Goal: Task Accomplishment & Management: Use online tool/utility

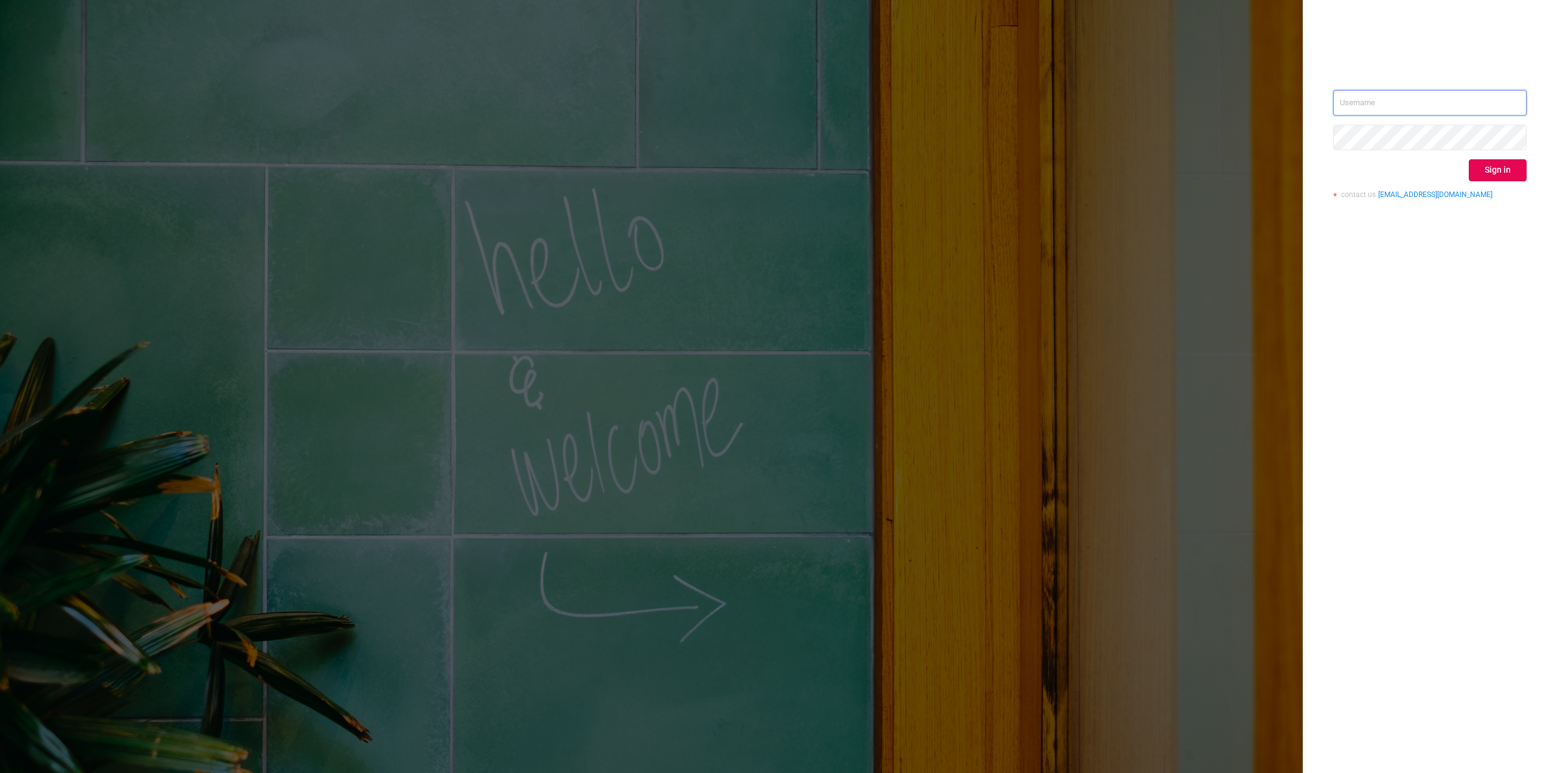
type input "[PERSON_NAME][EMAIL_ADDRESS][PERSON_NAME][DOMAIN_NAME]"
click at [1512, 169] on button "Sign in" at bounding box center [1498, 170] width 58 height 22
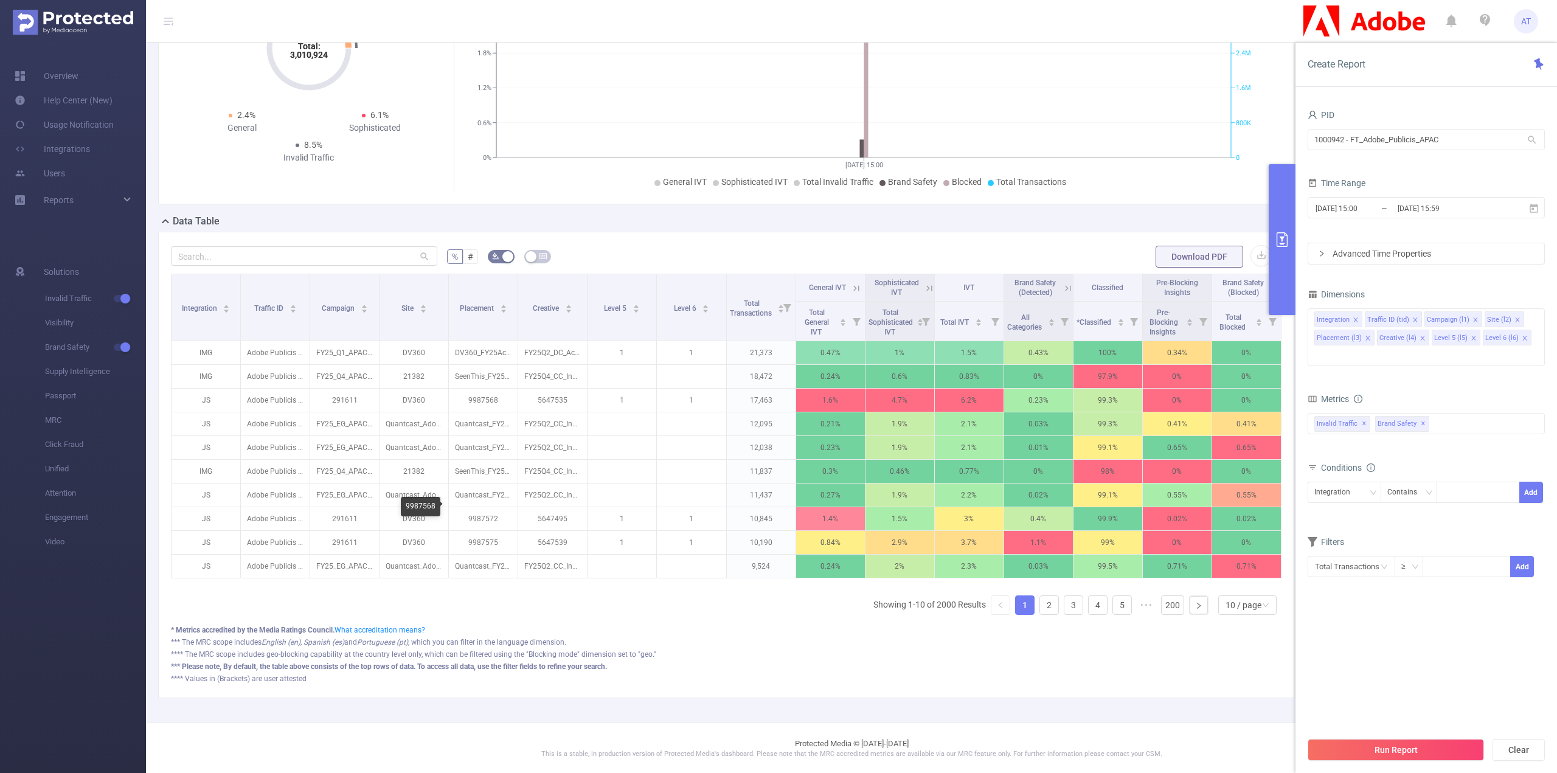
scroll to position [117, 0]
click at [1233, 600] on div "10 / page" at bounding box center [1244, 604] width 36 height 18
click at [1233, 523] on li "20 / page" at bounding box center [1239, 530] width 58 height 19
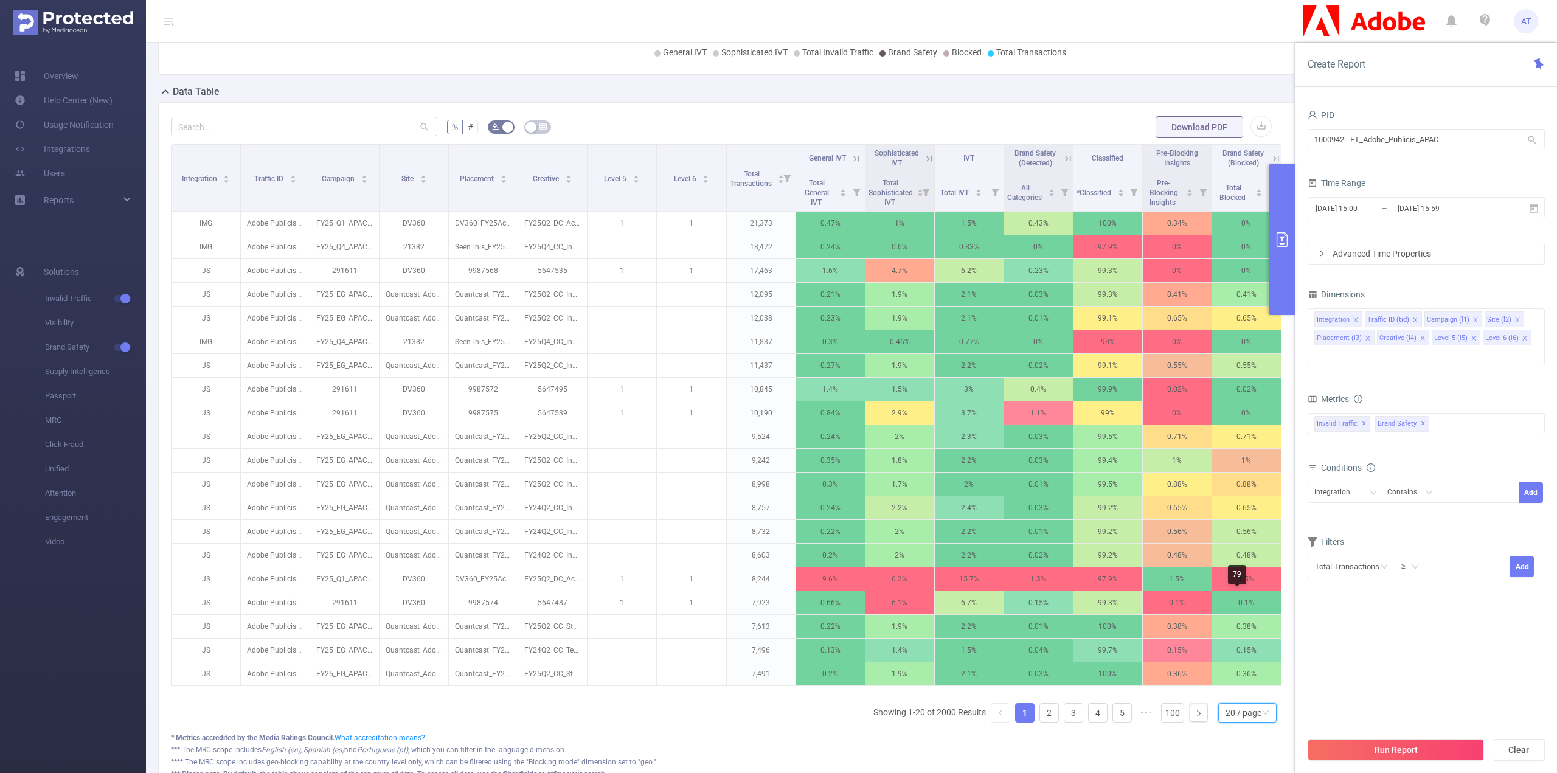
scroll to position [352, 0]
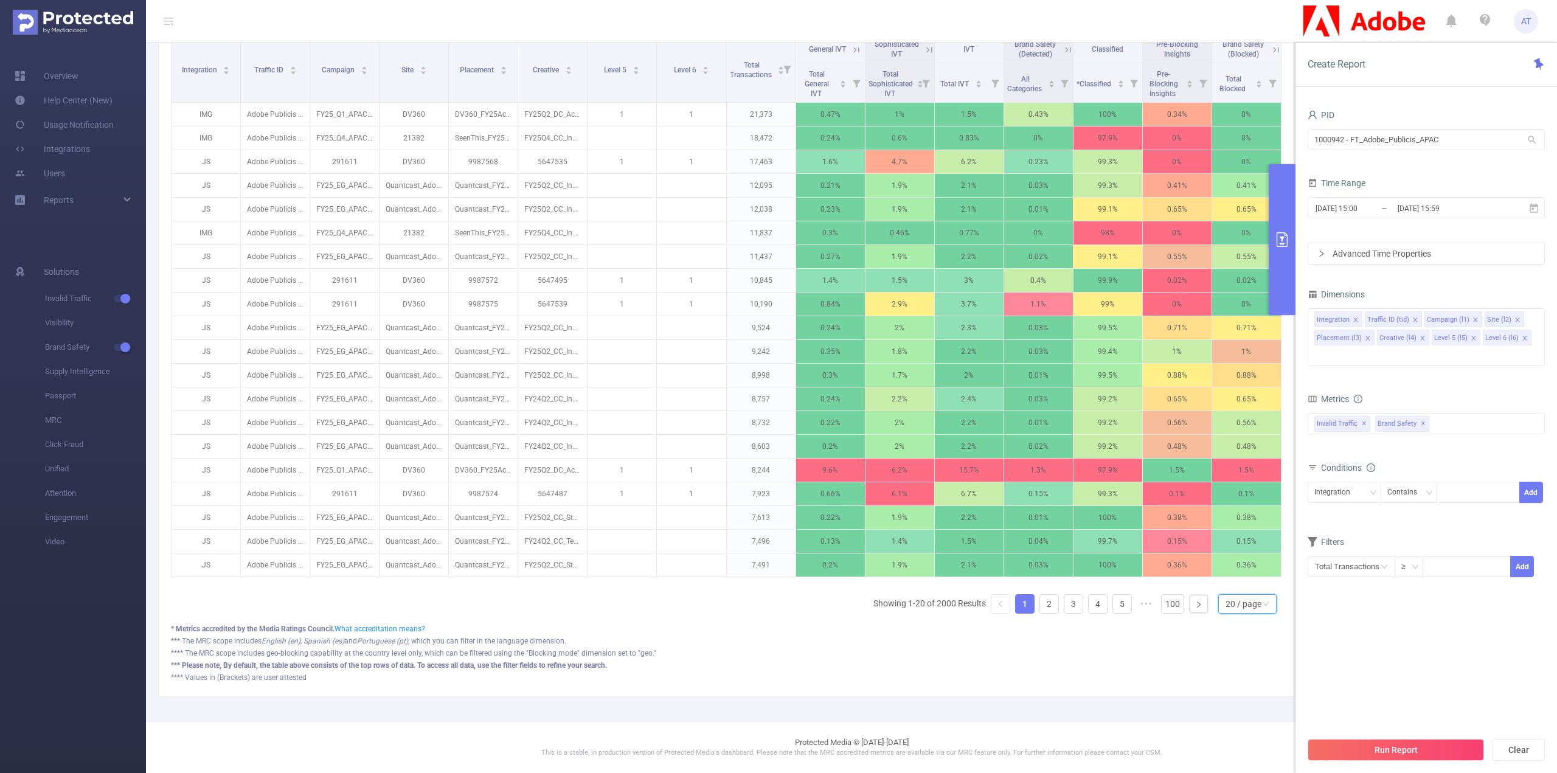
click at [1226, 595] on div "20 / page" at bounding box center [1244, 604] width 36 height 18
click at [1233, 539] on li "30 / page" at bounding box center [1239, 547] width 58 height 19
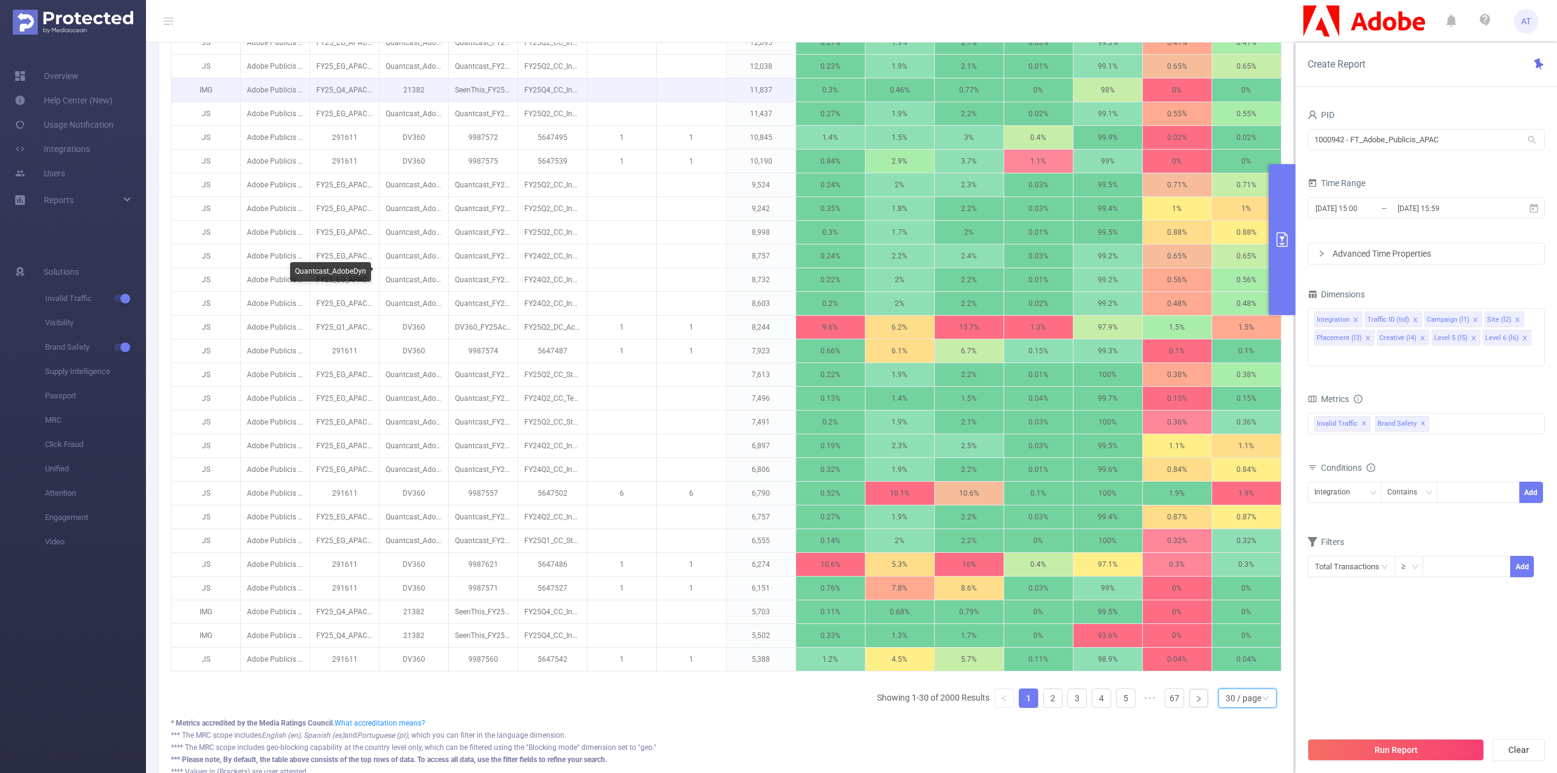
scroll to position [283, 0]
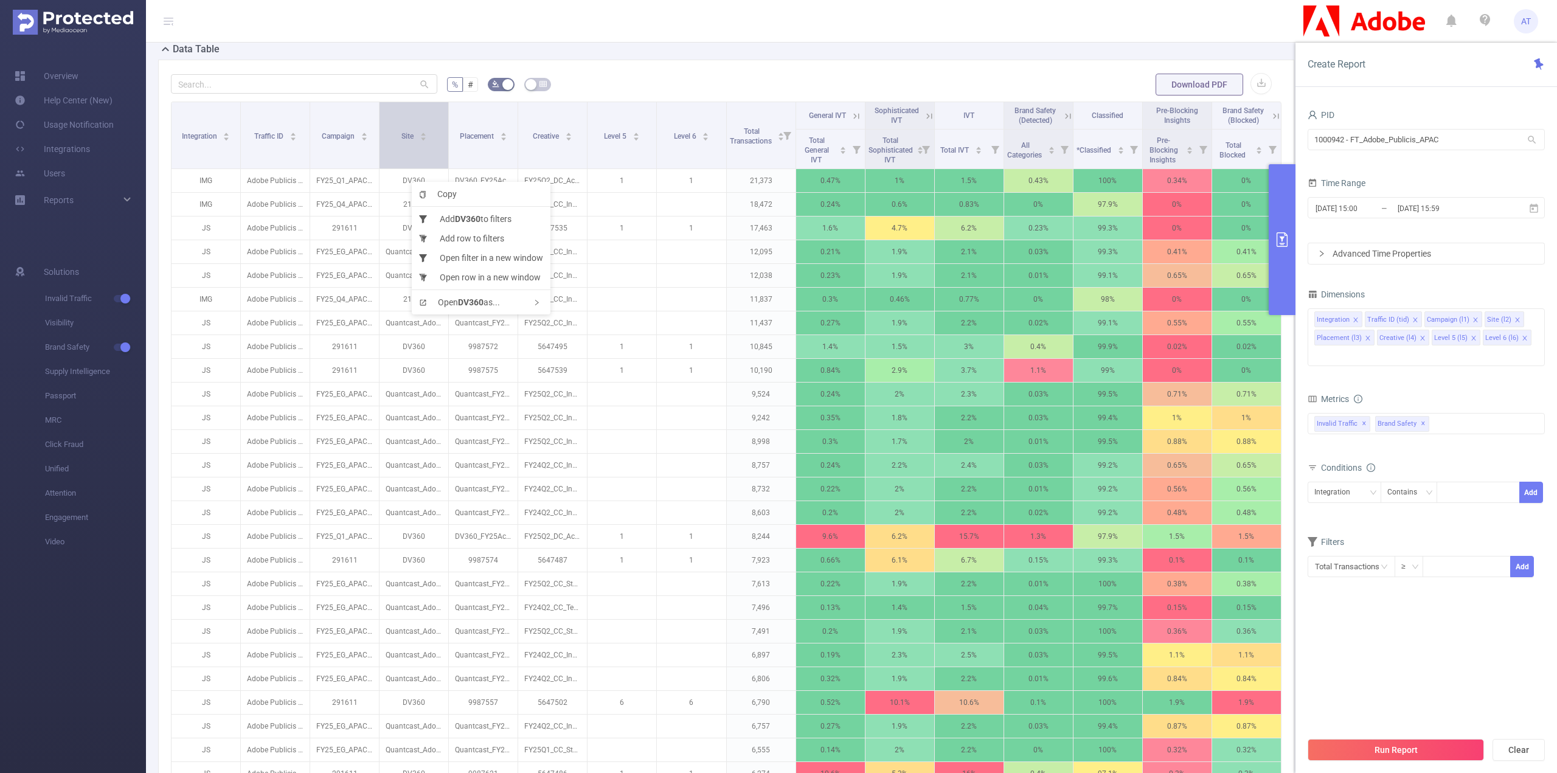
click at [423, 141] on div "Site" at bounding box center [414, 135] width 26 height 12
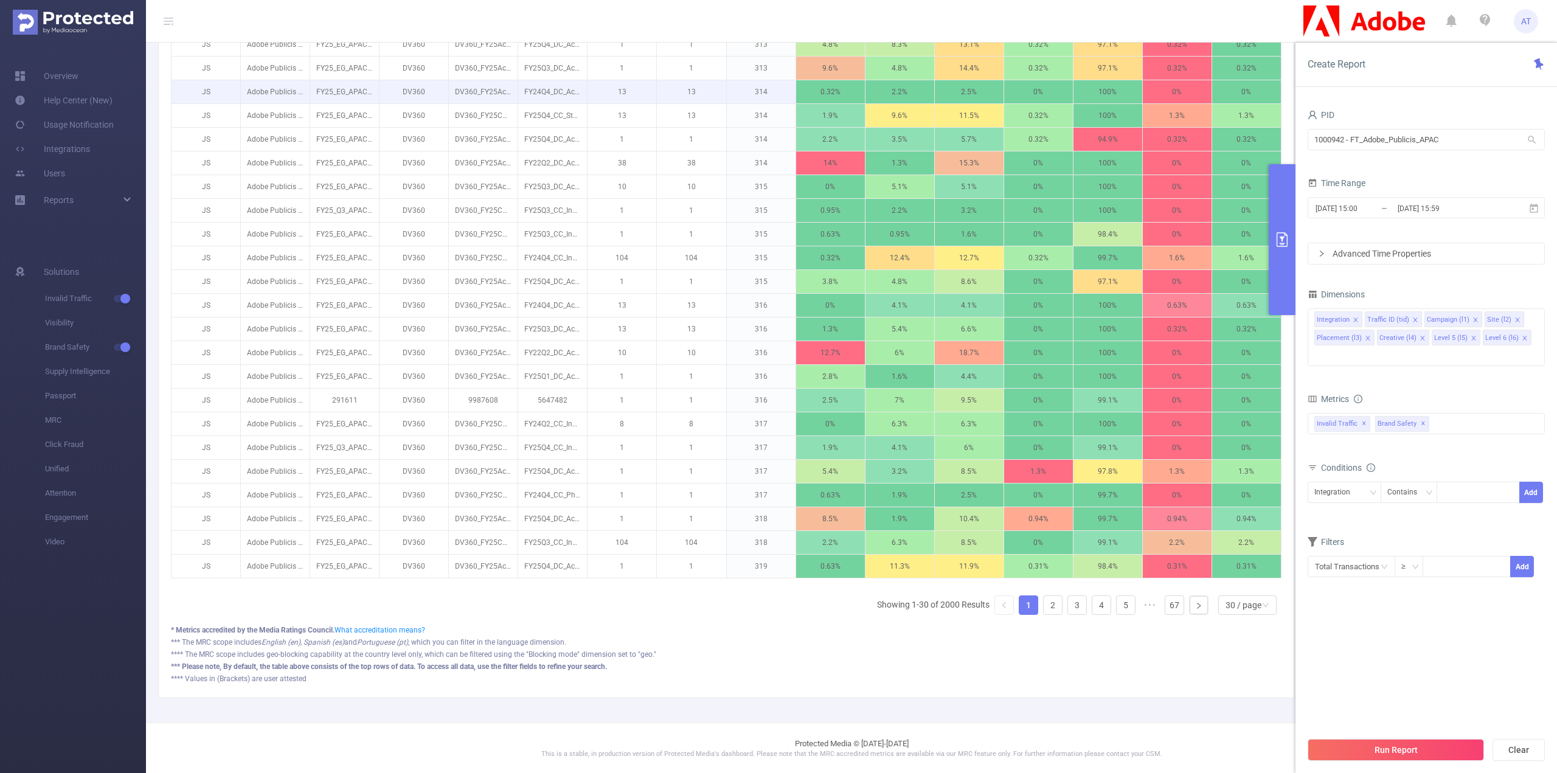
scroll to position [588, 0]
click at [1092, 598] on link "4" at bounding box center [1101, 604] width 18 height 18
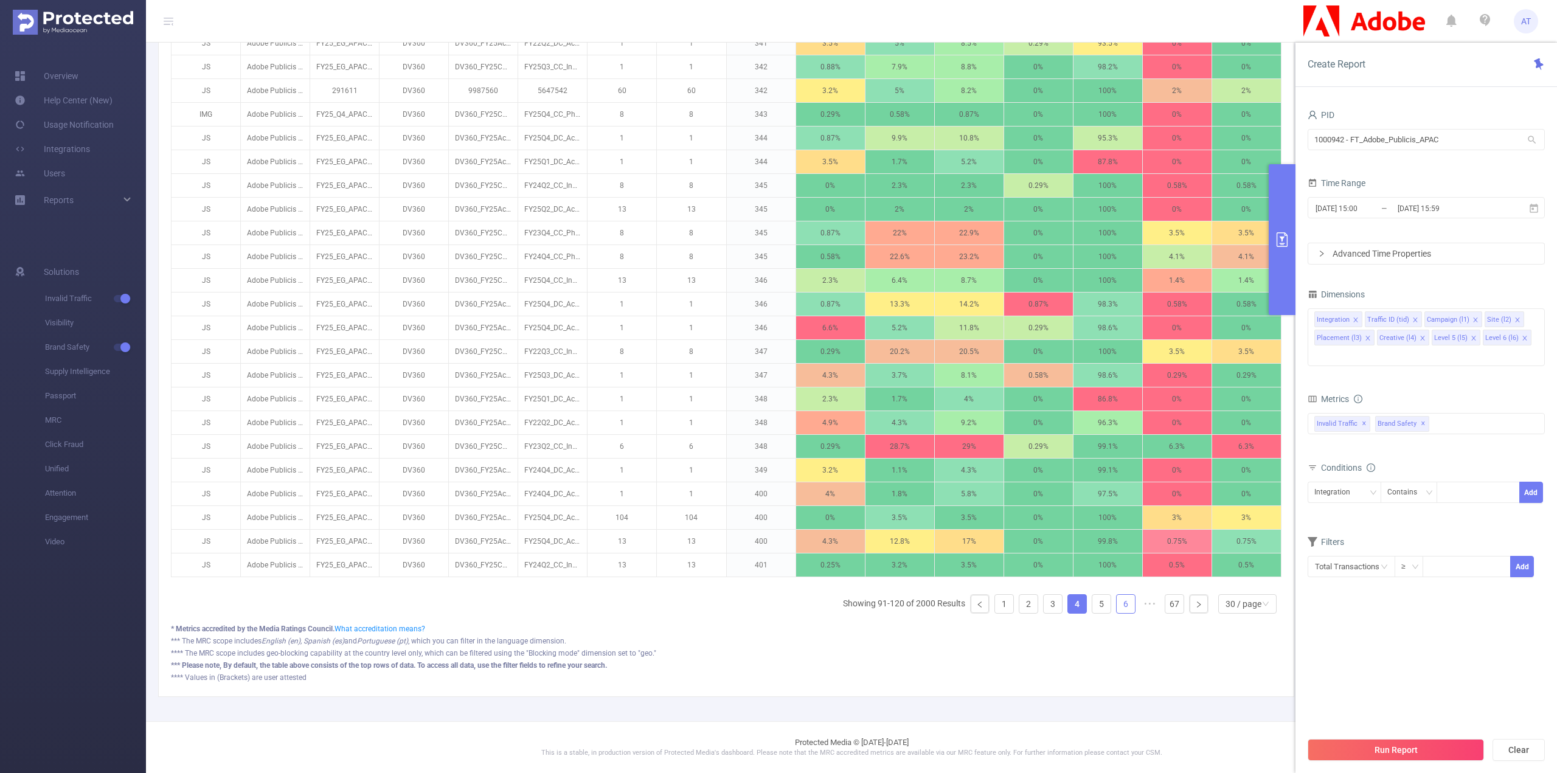
click at [1117, 598] on link "6" at bounding box center [1126, 604] width 18 height 18
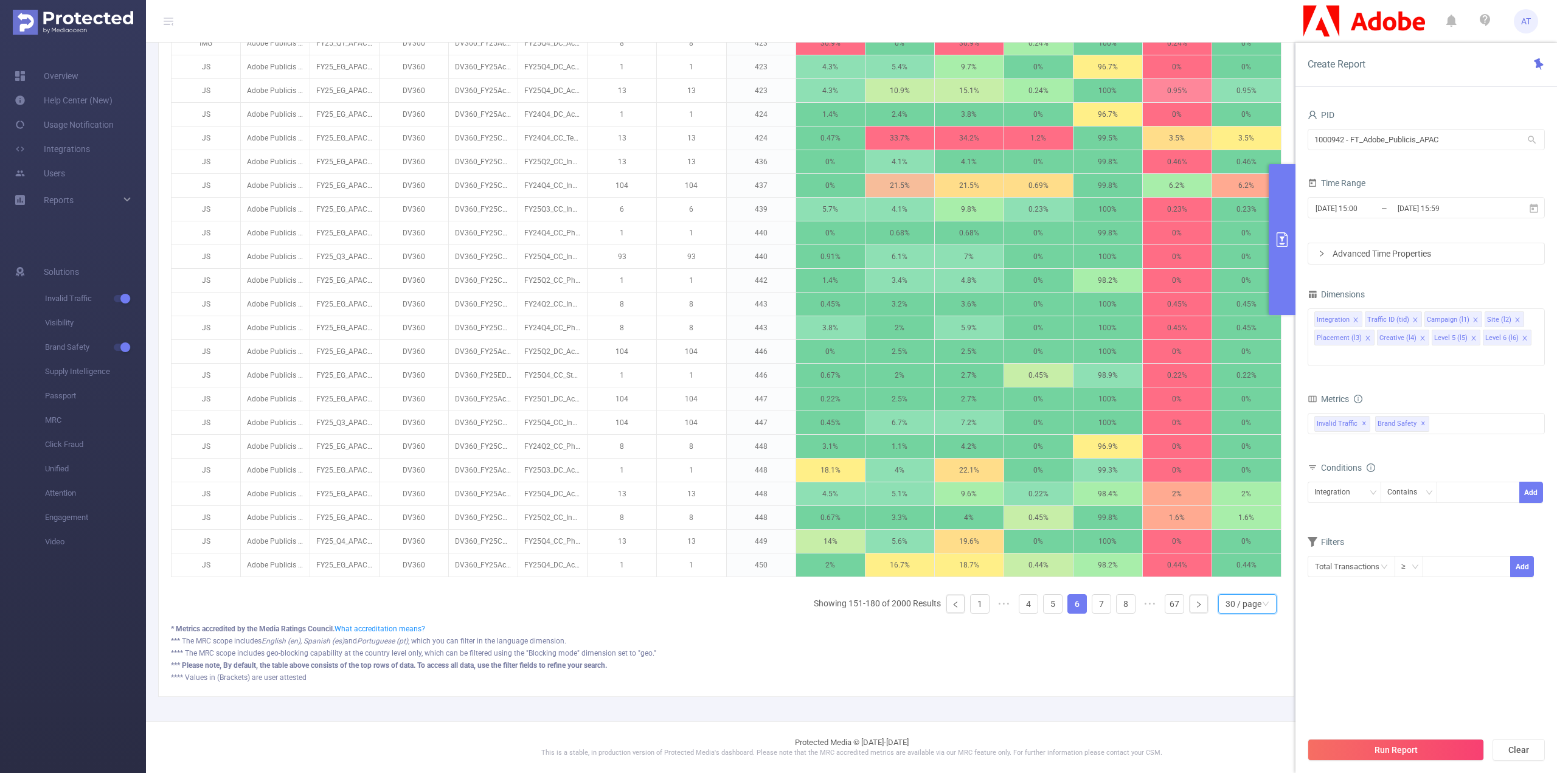
click at [1226, 606] on div "30 / page" at bounding box center [1244, 604] width 36 height 18
click at [1237, 581] on li "50 / page" at bounding box center [1239, 584] width 58 height 19
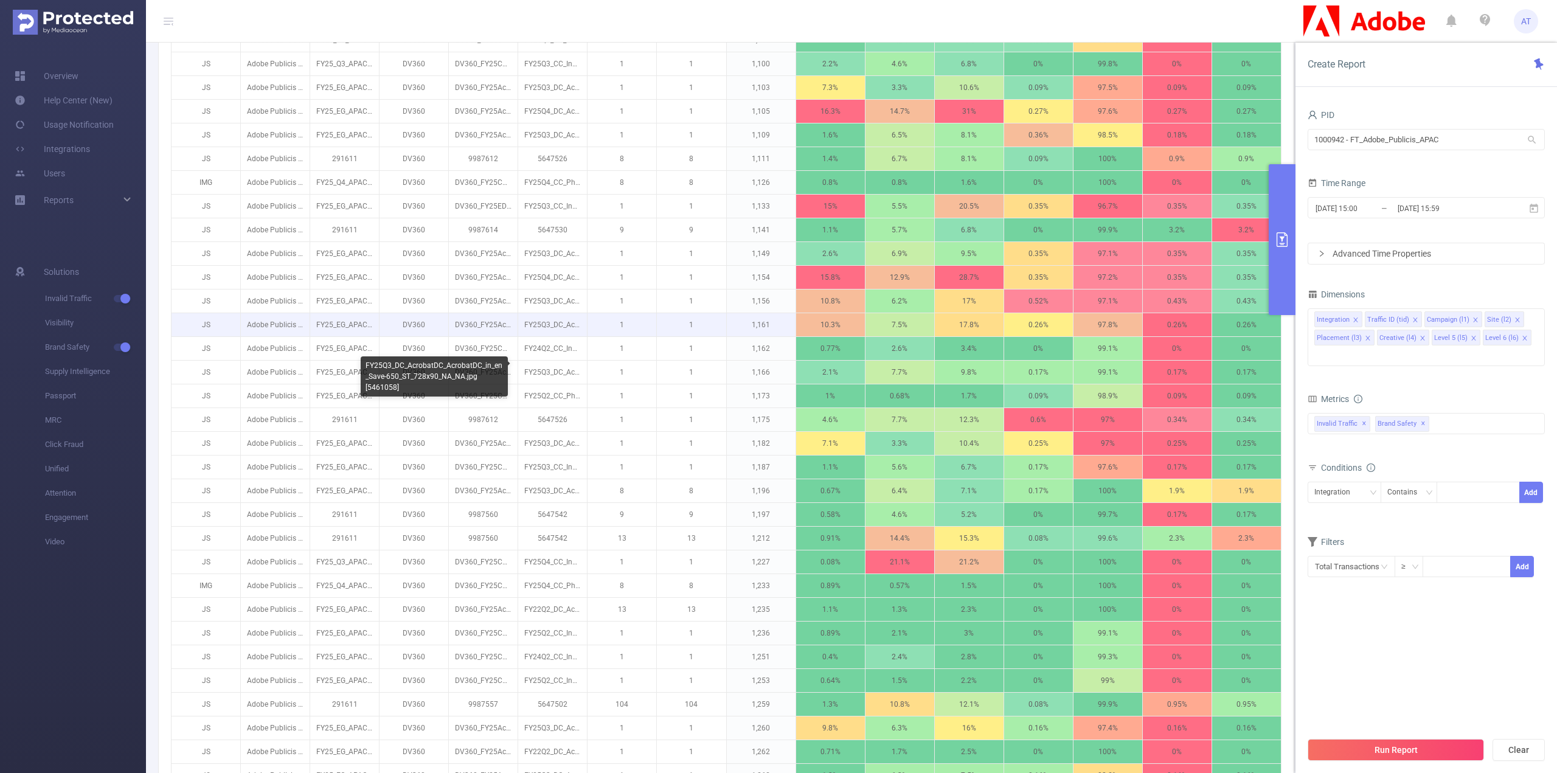
scroll to position [283, 0]
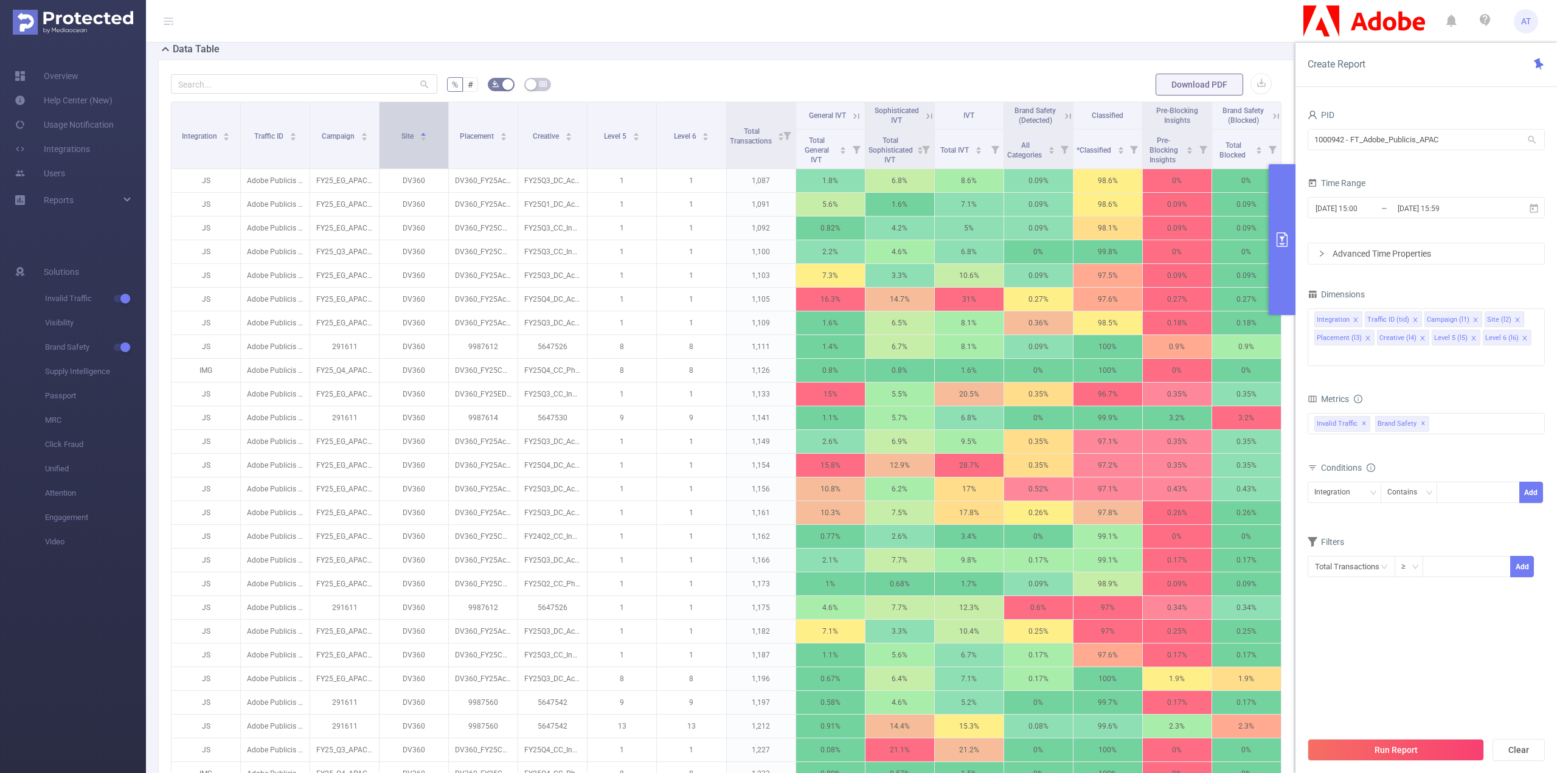
click at [401, 141] on div "Site" at bounding box center [414, 135] width 26 height 12
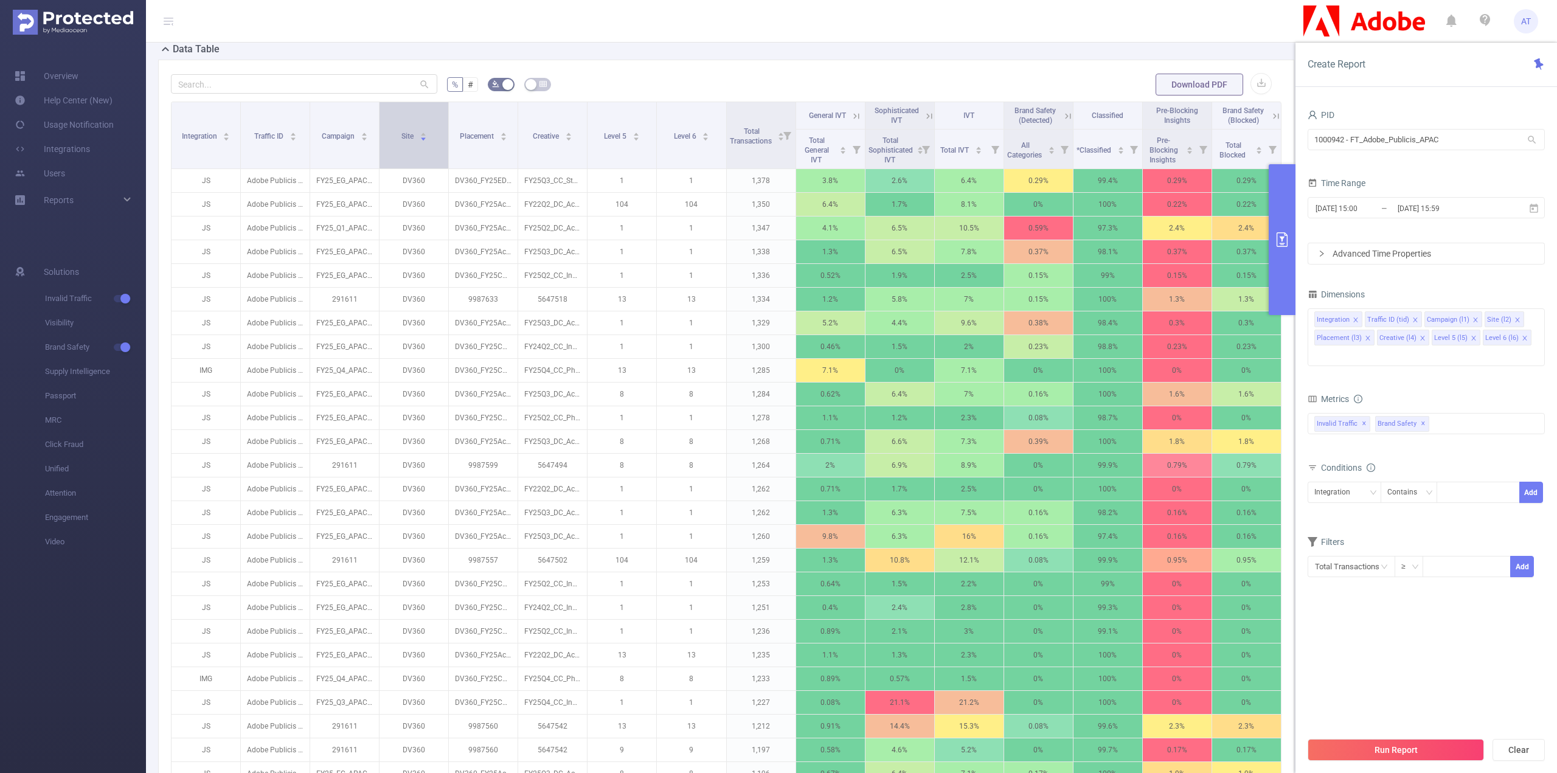
click at [402, 141] on div "Site" at bounding box center [414, 135] width 26 height 12
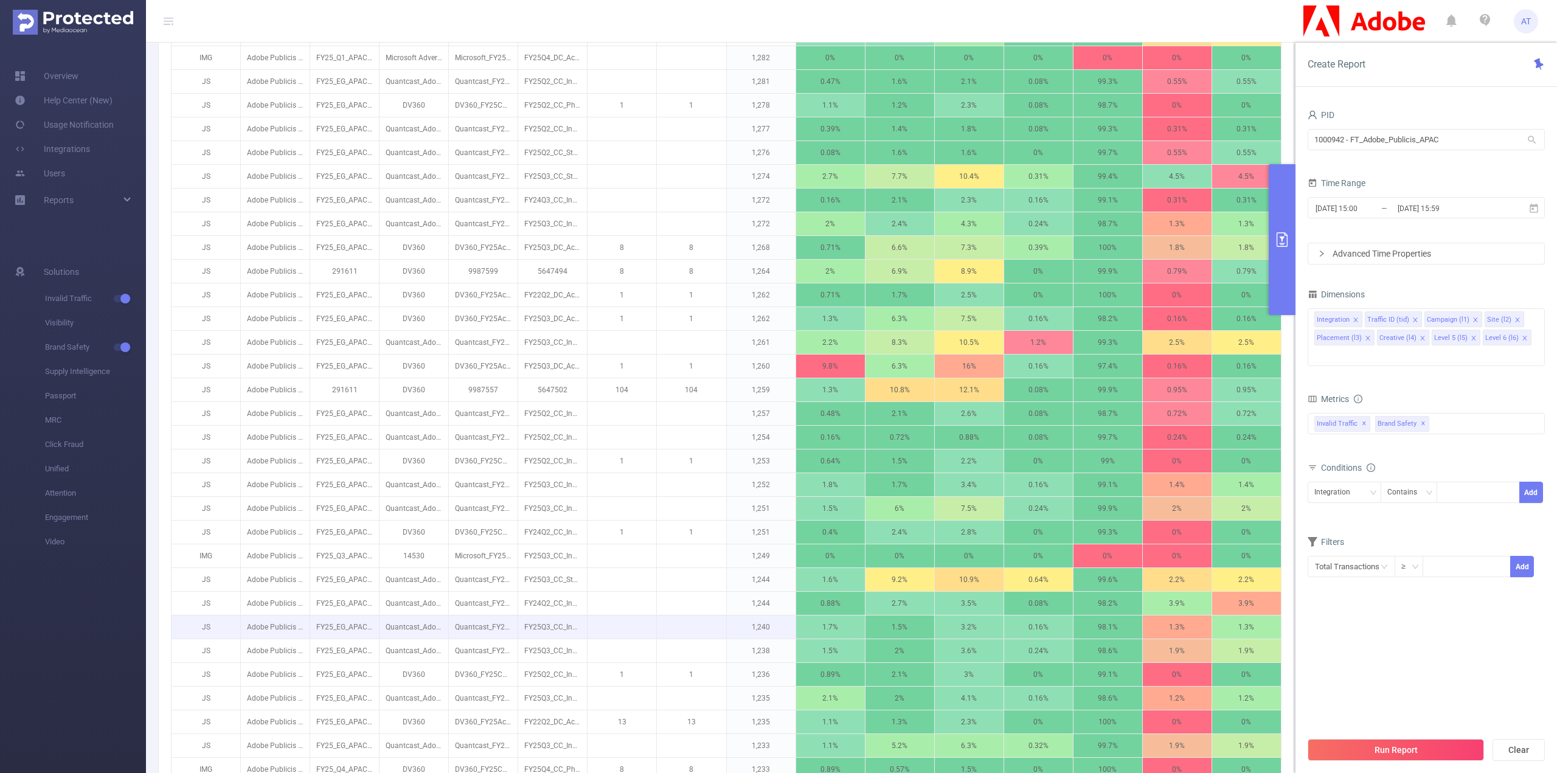
scroll to position [1058, 0]
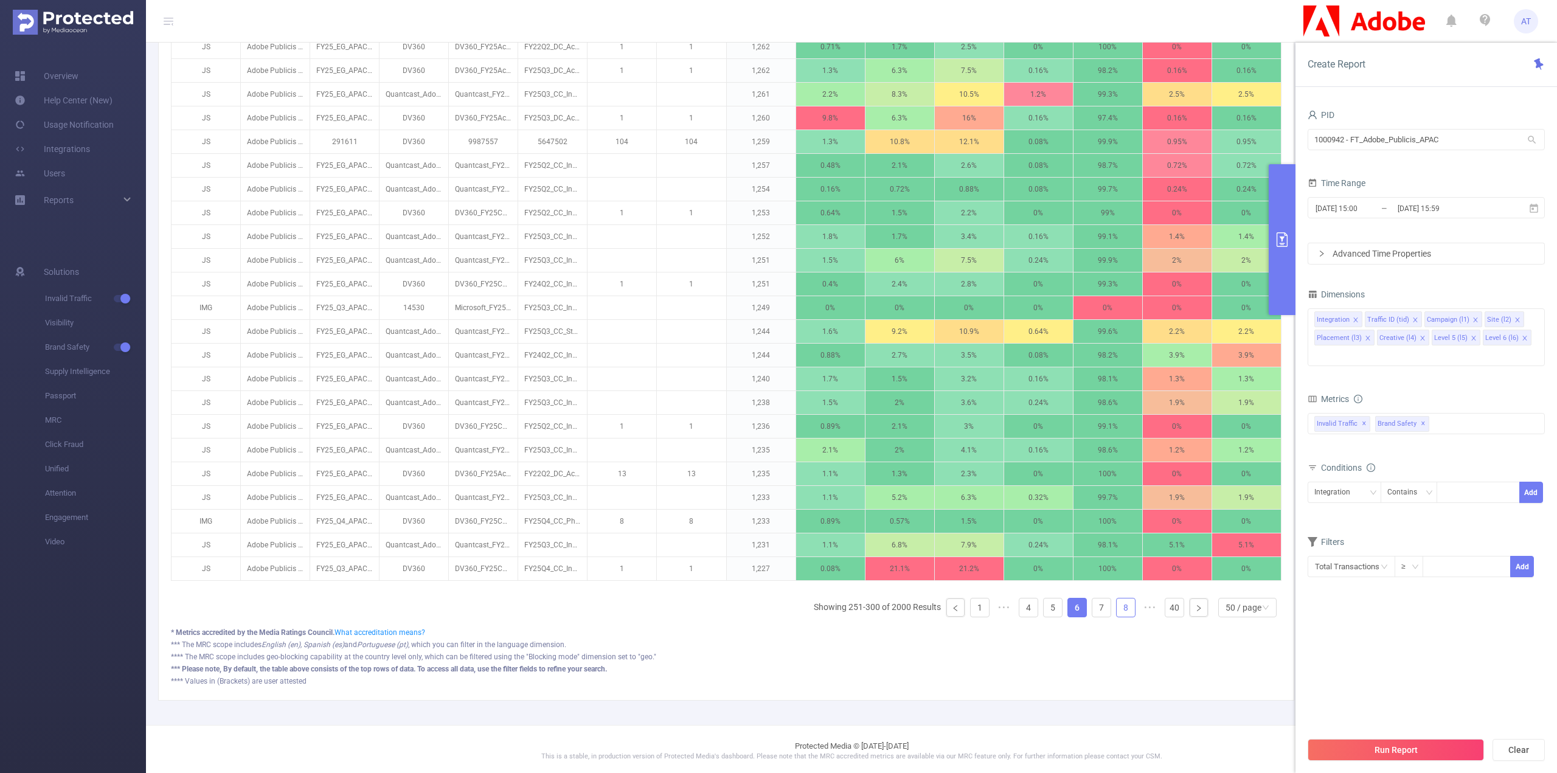
click at [1117, 610] on link "8" at bounding box center [1126, 607] width 18 height 18
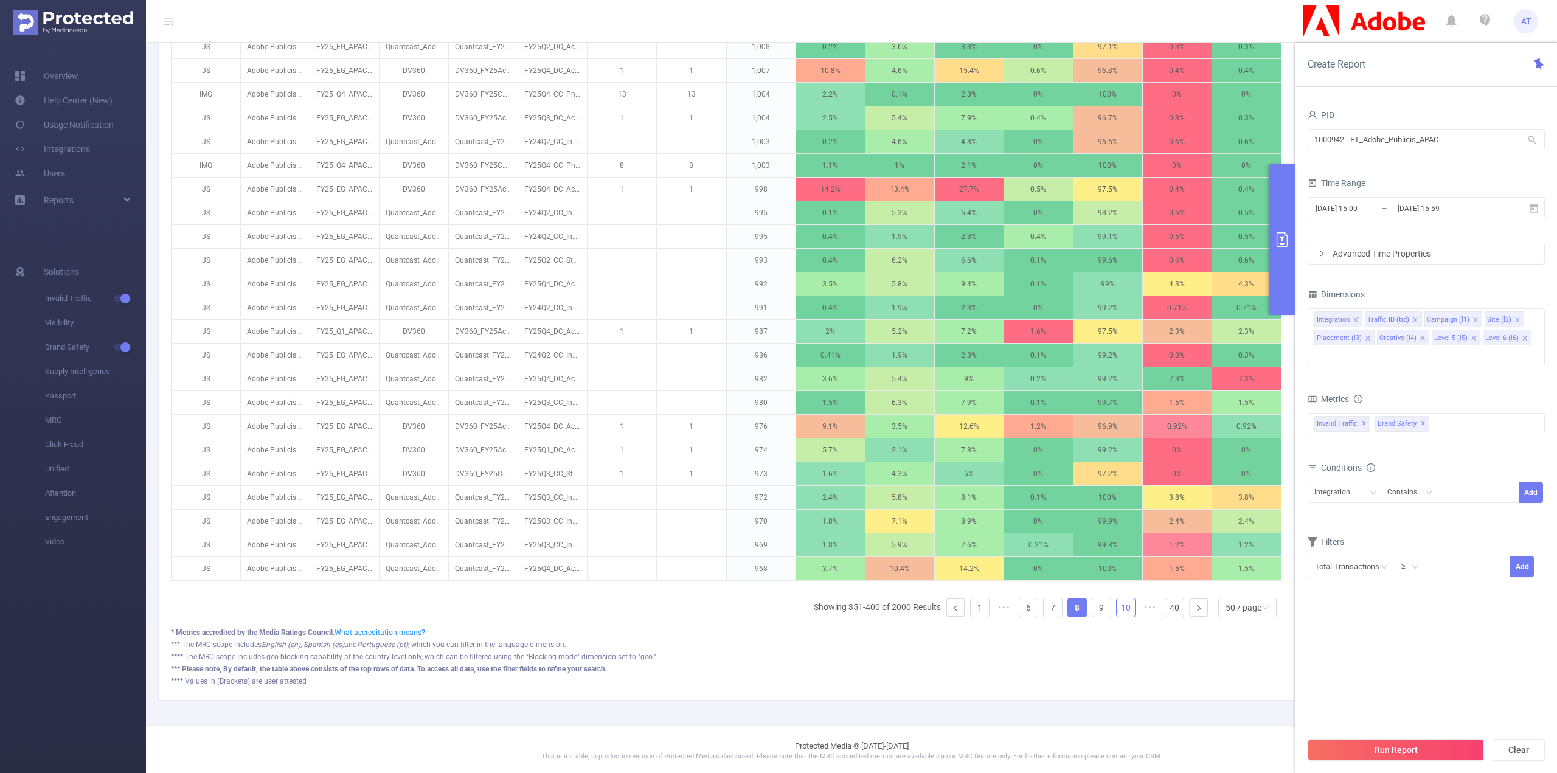
click at [1117, 603] on link "10" at bounding box center [1126, 607] width 18 height 18
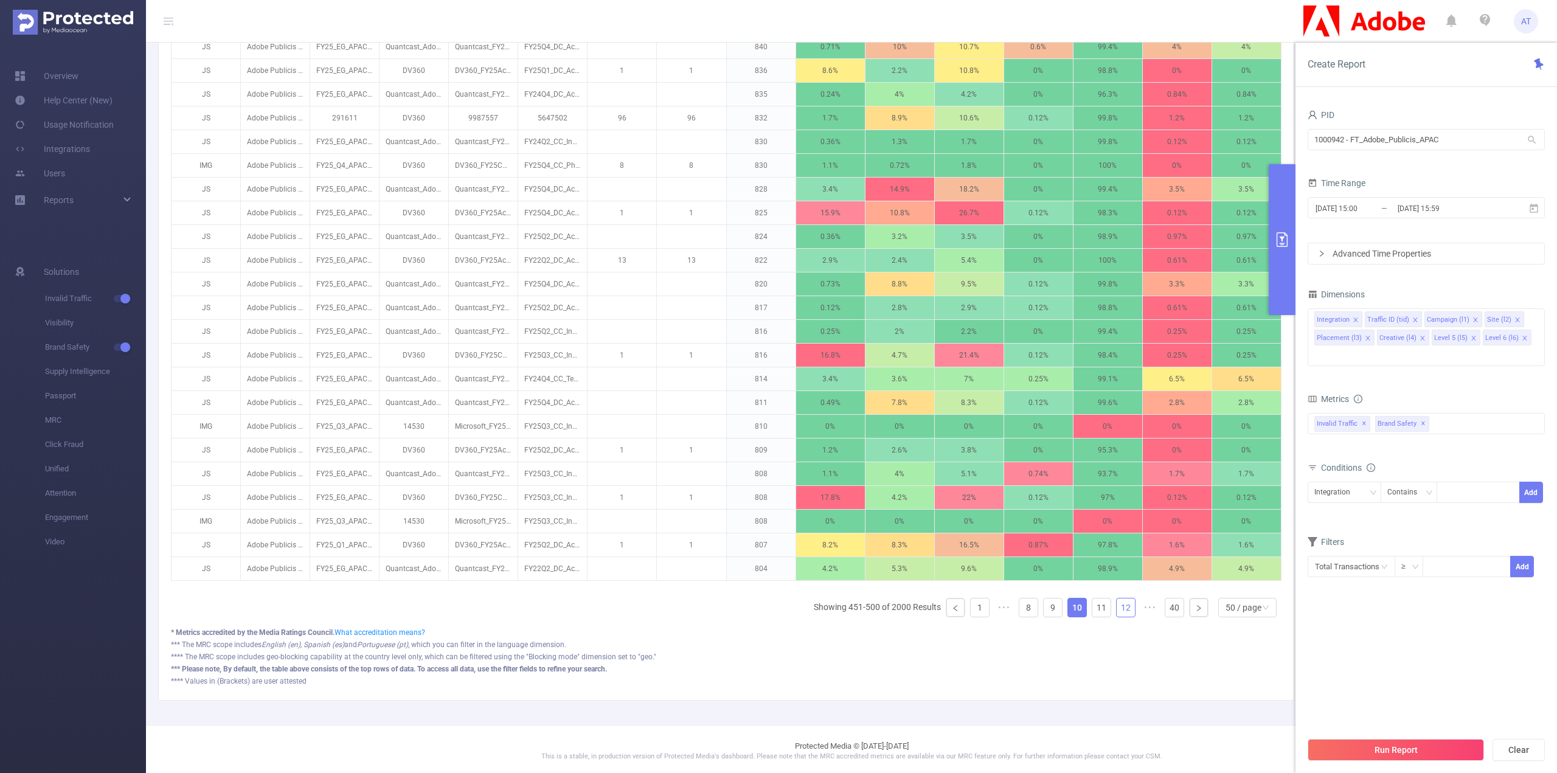
click at [1117, 603] on link "12" at bounding box center [1126, 607] width 18 height 18
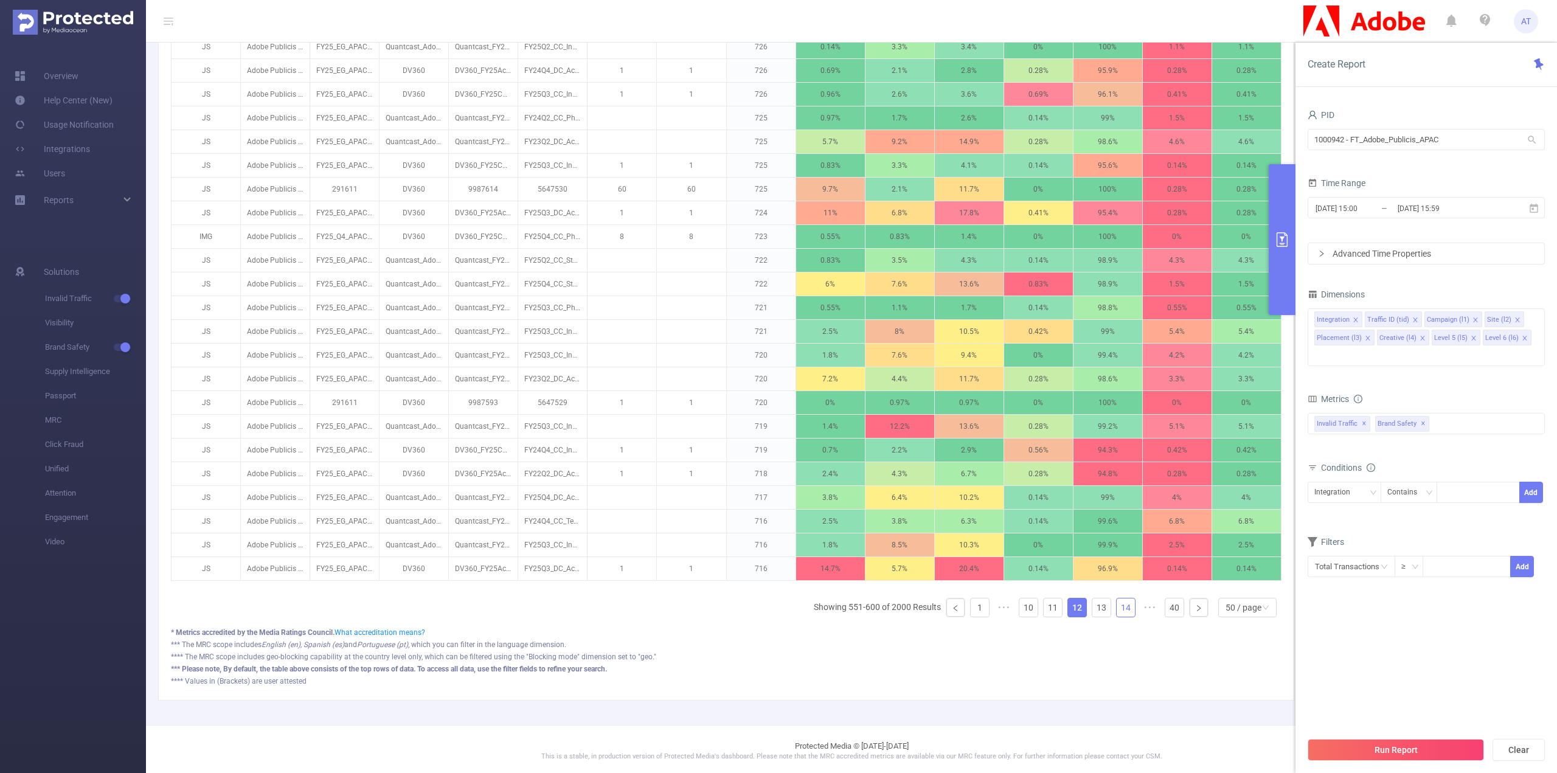
click at [1117, 603] on link "14" at bounding box center [1126, 607] width 18 height 18
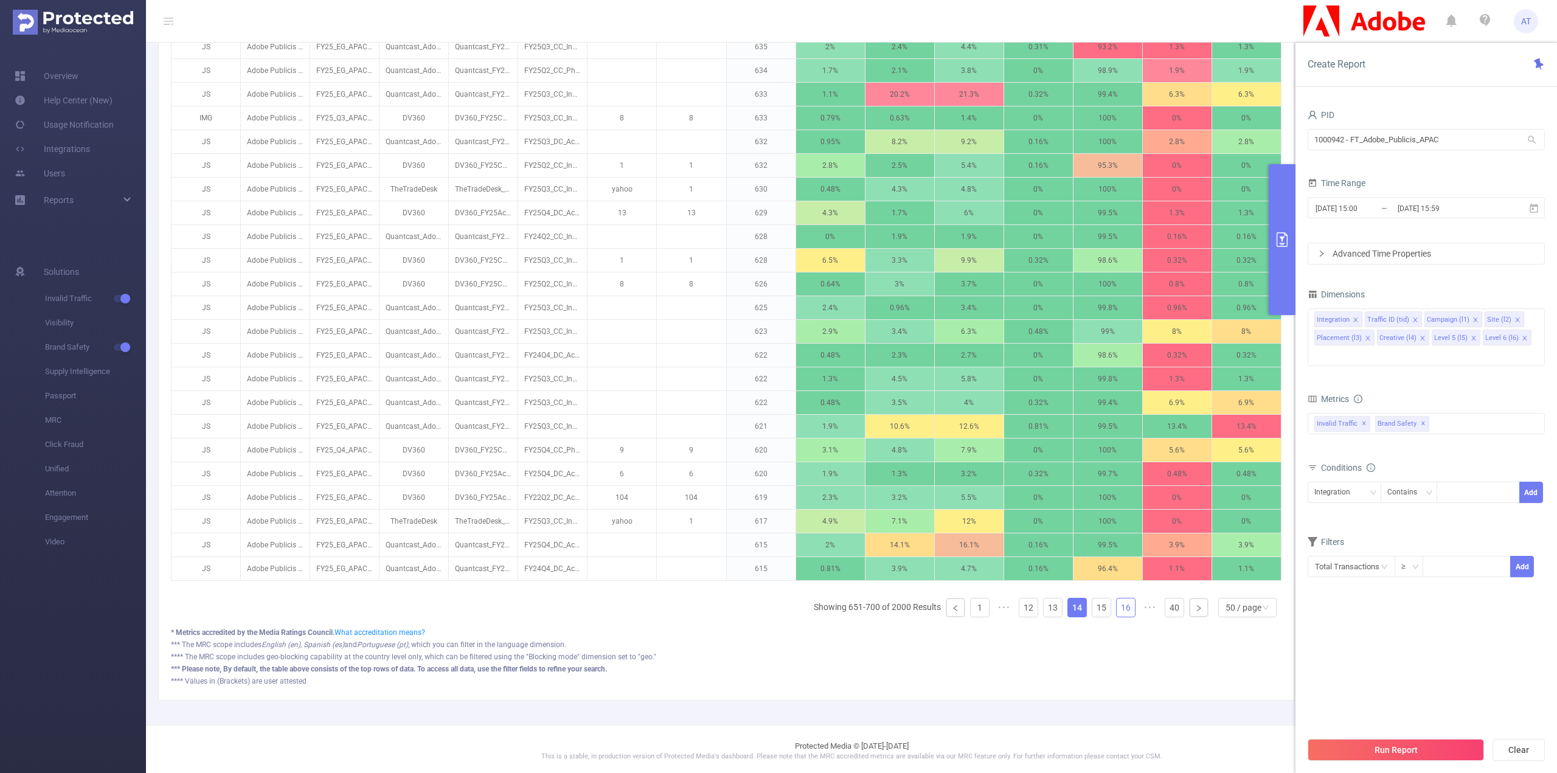
click at [1117, 603] on link "16" at bounding box center [1126, 607] width 18 height 18
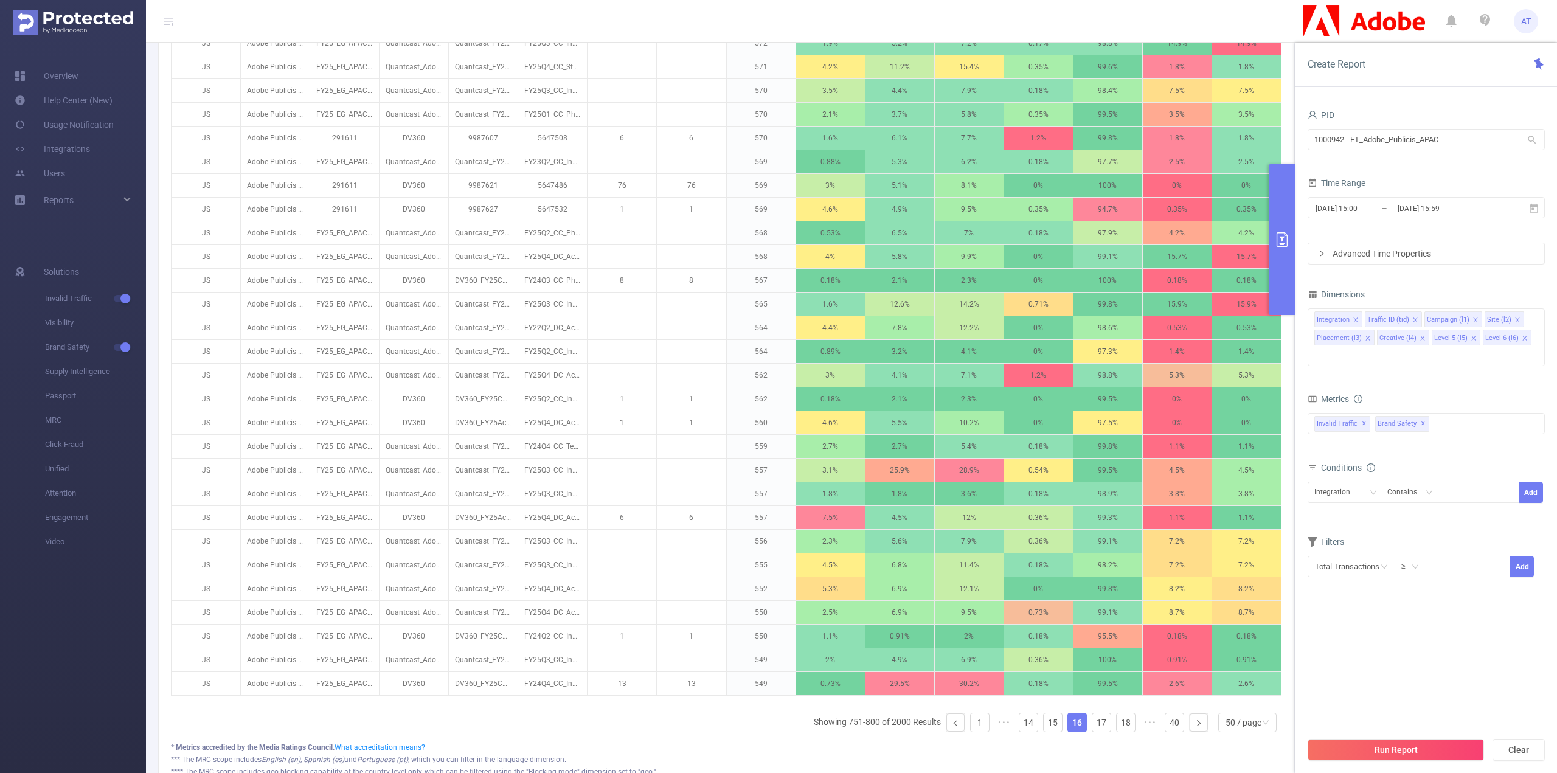
scroll to position [936, 0]
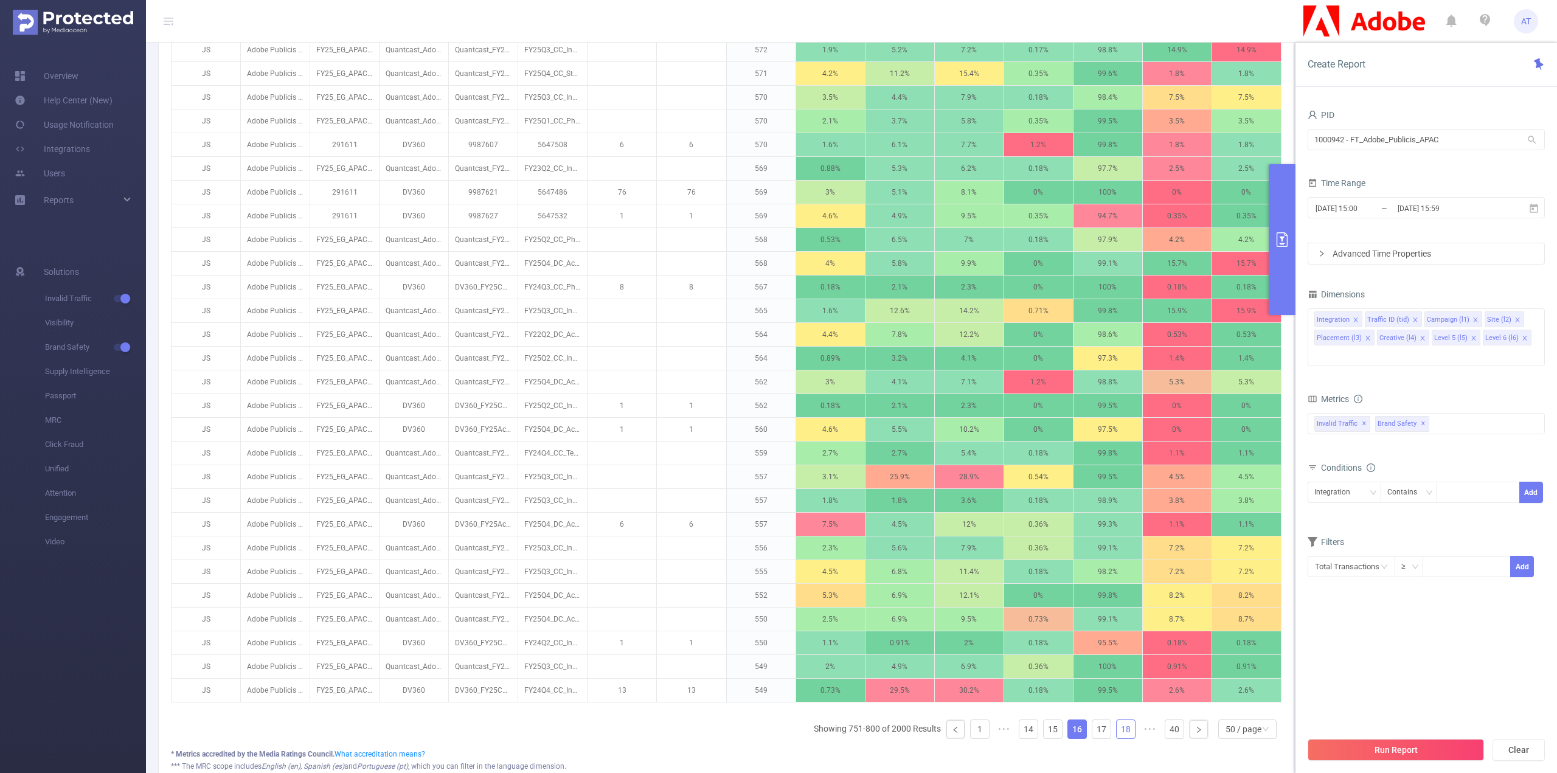
click at [1123, 724] on link "18" at bounding box center [1126, 729] width 18 height 18
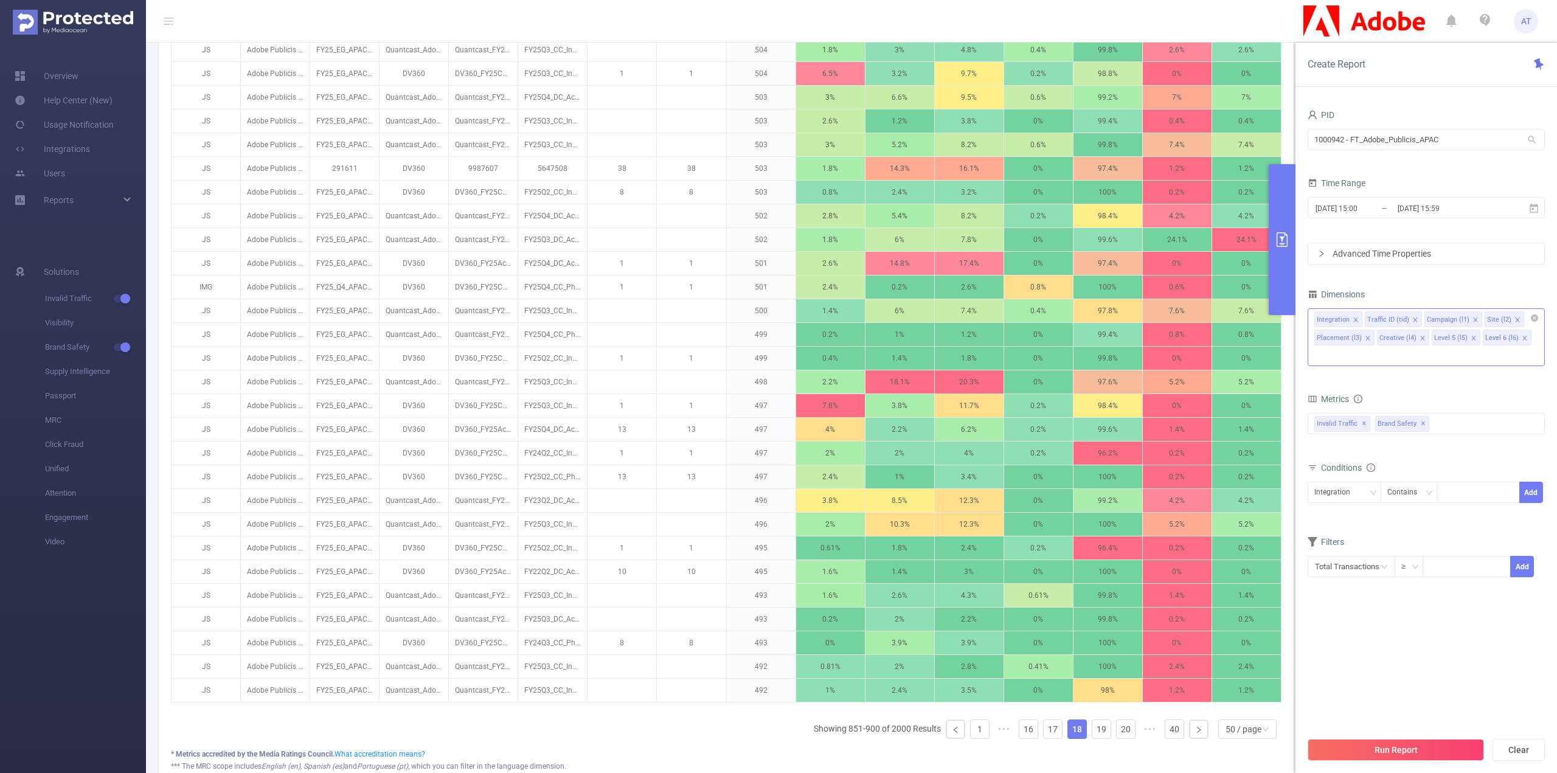
click at [1320, 348] on input at bounding box center [1317, 356] width 6 height 16
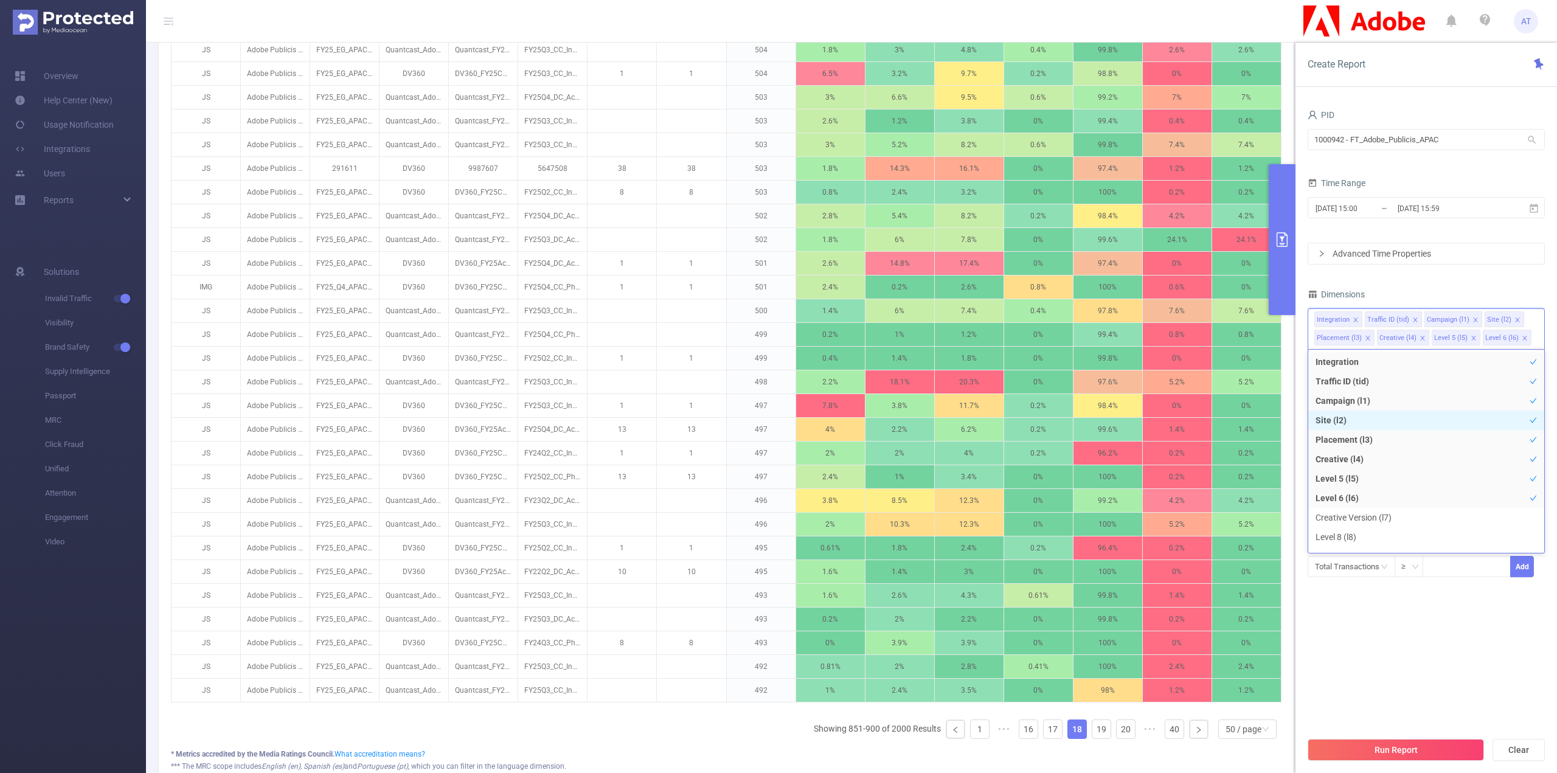
click at [1460, 421] on li "Site (l2)" at bounding box center [1426, 420] width 236 height 19
click at [1399, 589] on section "PID 1000942 - FT_Adobe_Publicis_APAC 1000942 - FT_Adobe_Publicis_APAC Time Rang…" at bounding box center [1426, 418] width 237 height 624
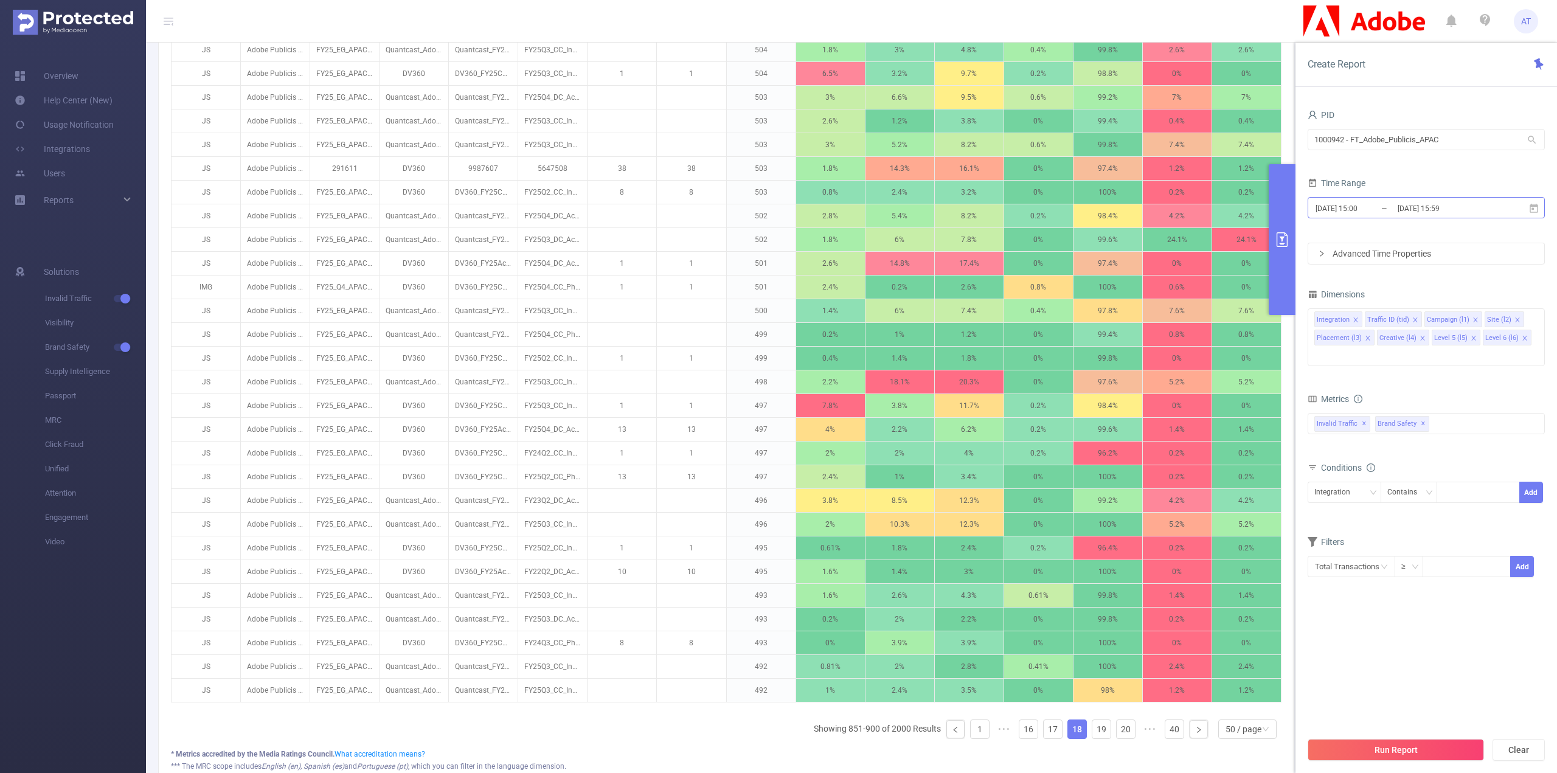
click at [1366, 204] on input "[DATE] 15:00" at bounding box center [1363, 208] width 99 height 16
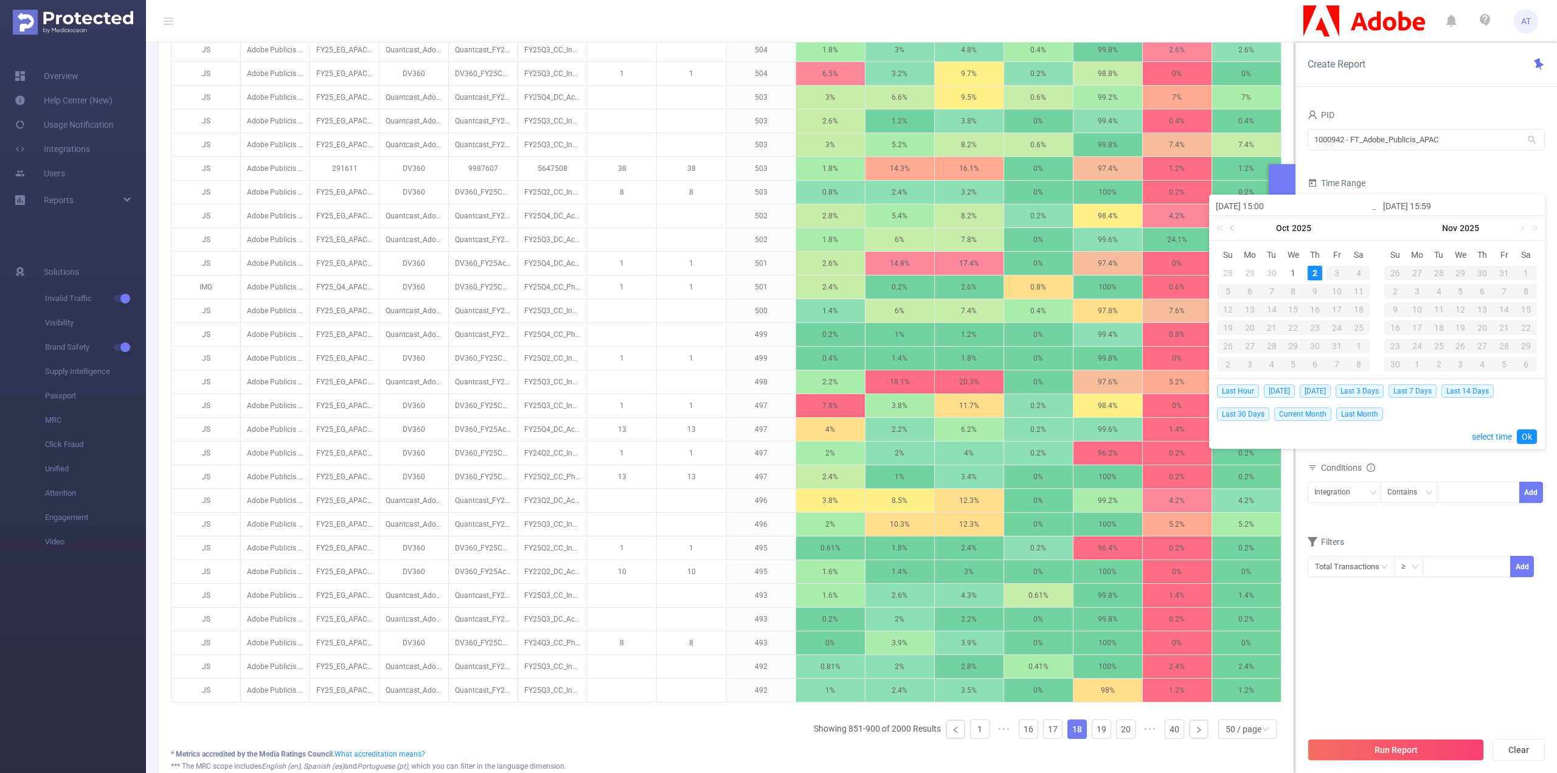
click at [1233, 221] on link at bounding box center [1232, 228] width 11 height 24
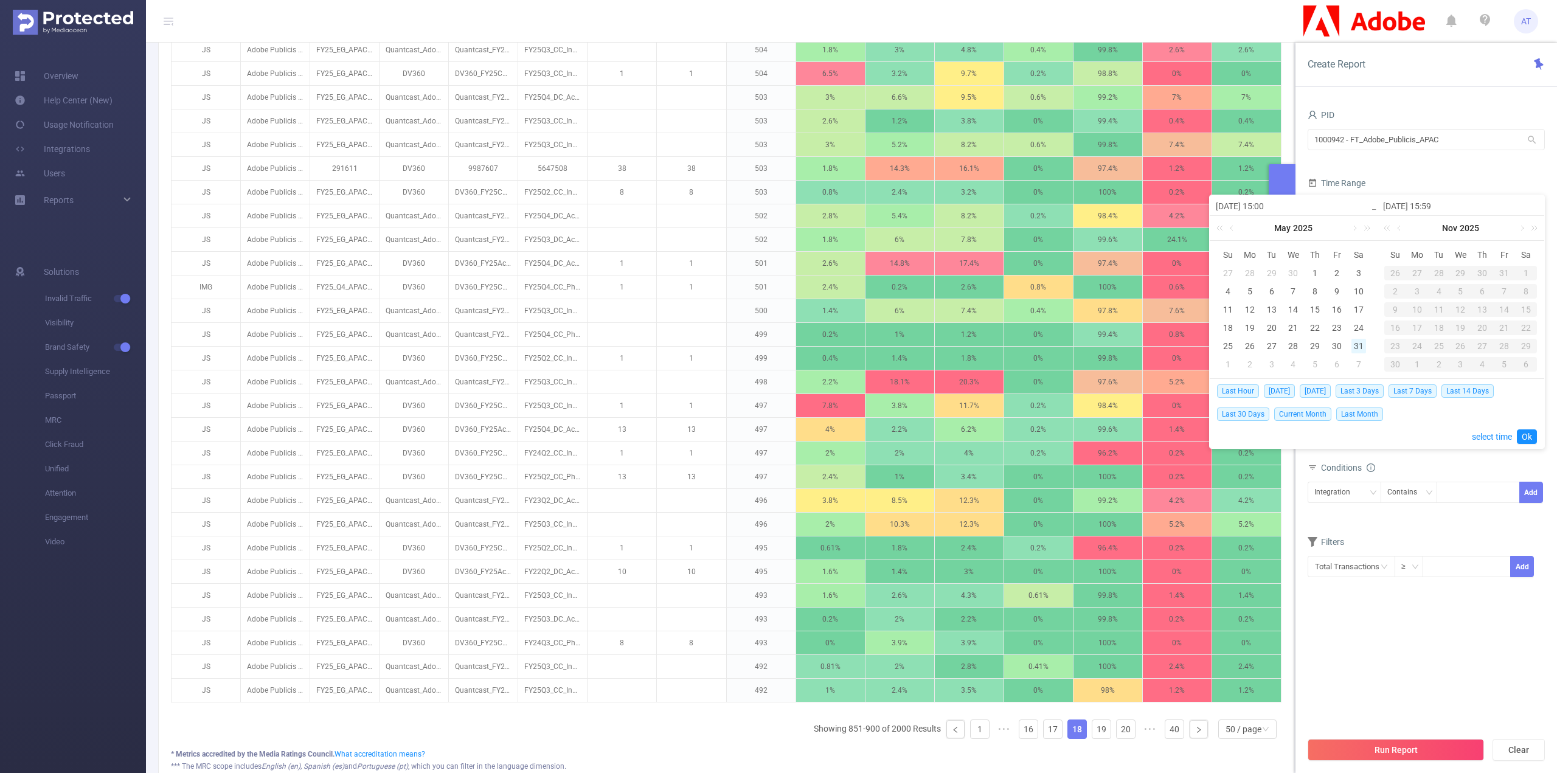
click at [1355, 345] on div "31" at bounding box center [1358, 346] width 15 height 15
click at [1356, 345] on div "31" at bounding box center [1358, 346] width 15 height 15
type input "[DATE] 15:00"
type input "[DATE] 15:59"
type input "[DATE] 15:00"
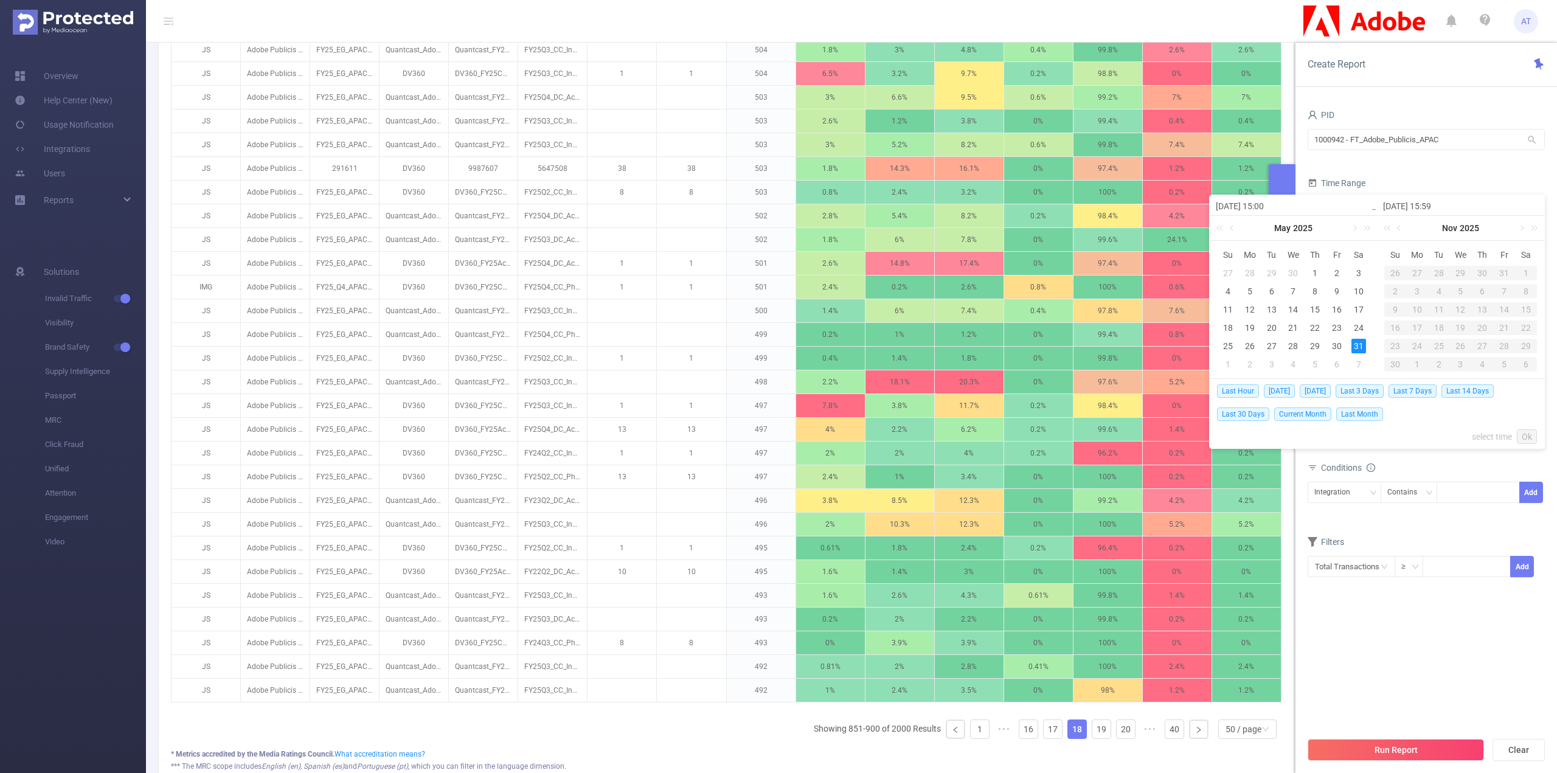
type input "[DATE] 15:59"
click at [1356, 345] on div "31" at bounding box center [1358, 346] width 15 height 15
click at [1521, 227] on link at bounding box center [1521, 228] width 11 height 24
click at [1501, 345] on div "29" at bounding box center [1504, 346] width 15 height 15
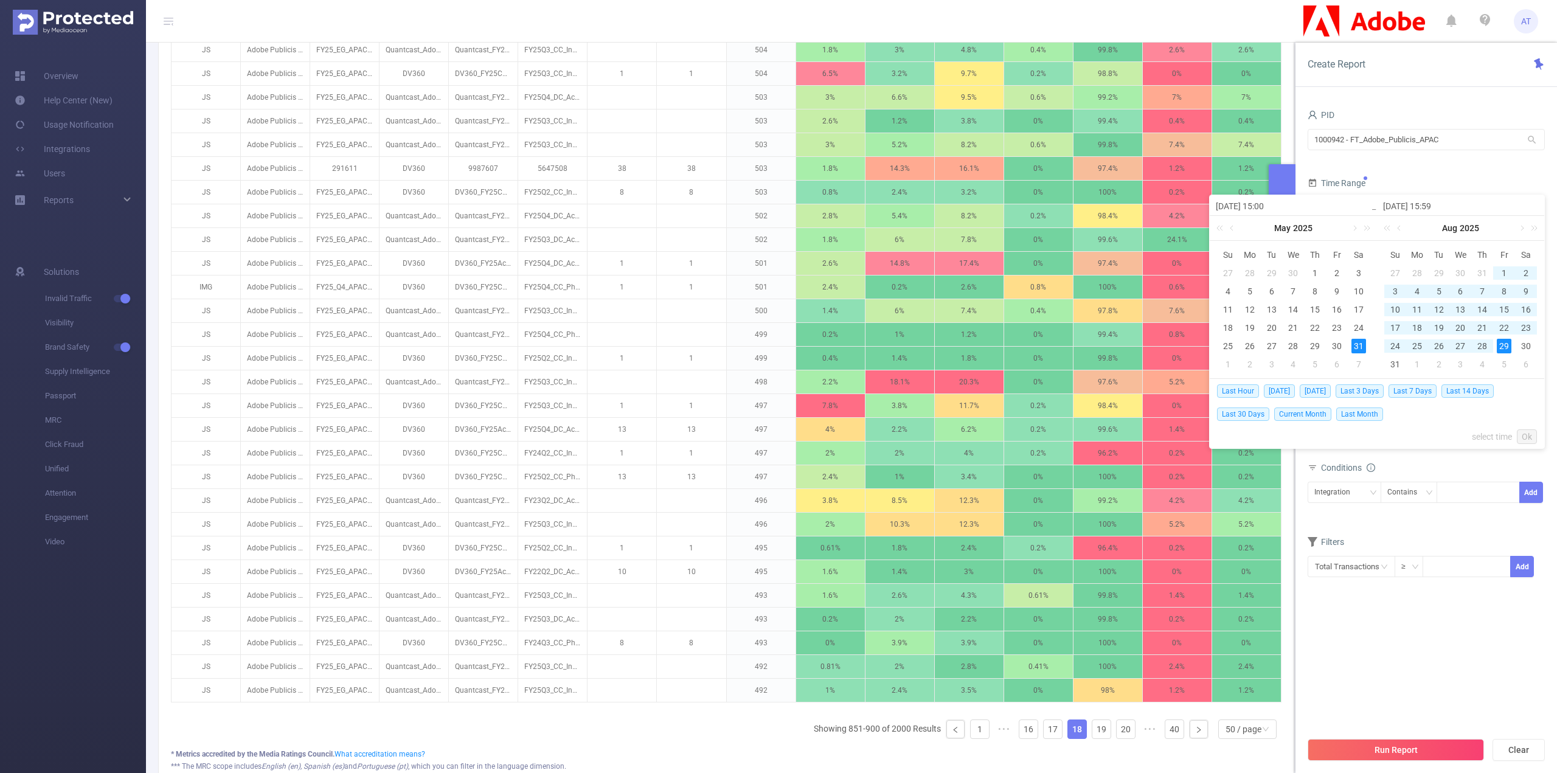
type input "[DATE] 15:59"
click at [1528, 435] on link "Ok" at bounding box center [1527, 436] width 20 height 15
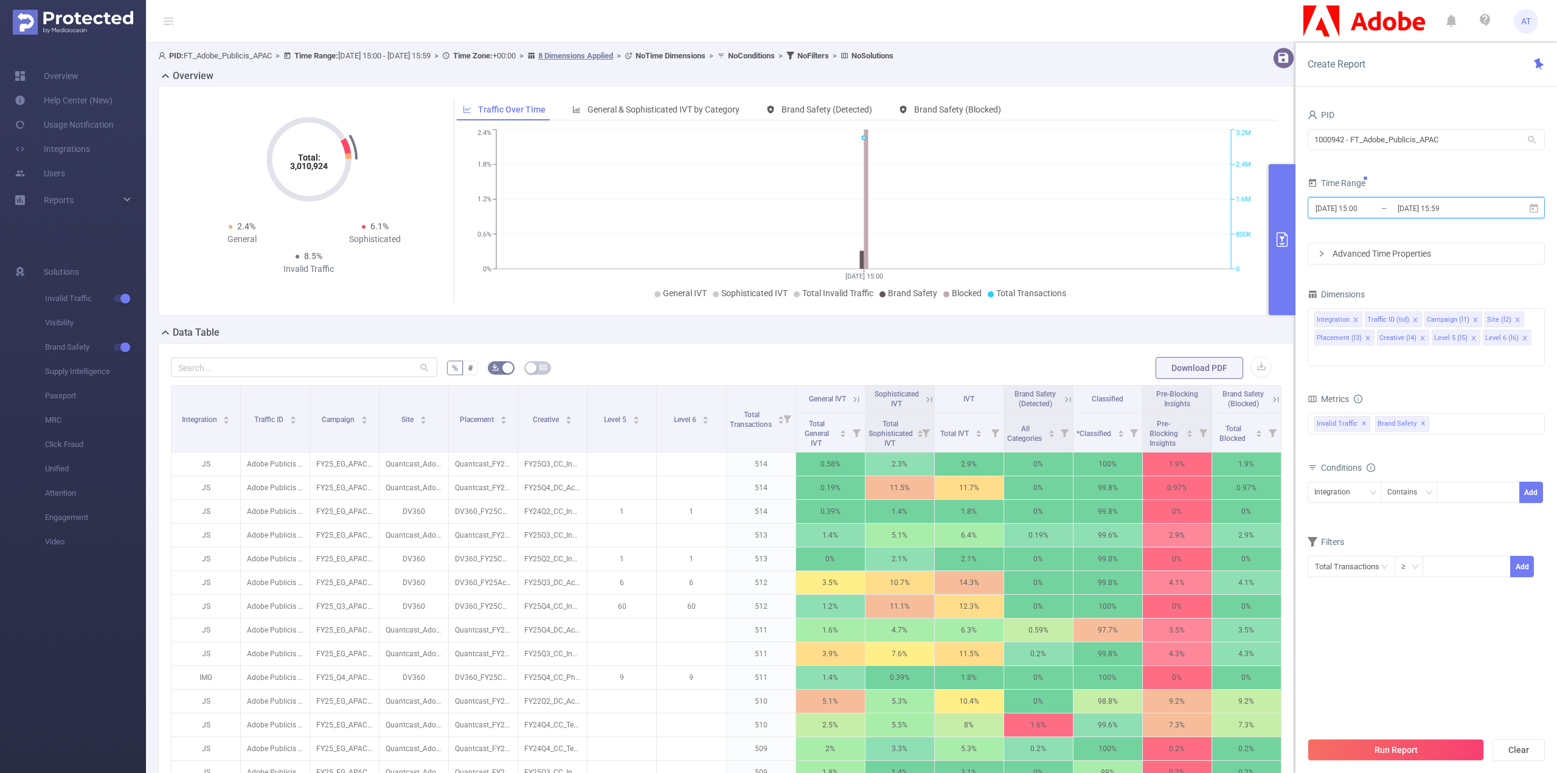
scroll to position [0, 0]
click at [1420, 338] on icon "icon: close" at bounding box center [1422, 338] width 4 height 4
click at [1417, 337] on icon "icon: close" at bounding box center [1419, 338] width 6 height 6
click at [1369, 335] on icon "icon: close" at bounding box center [1368, 338] width 6 height 6
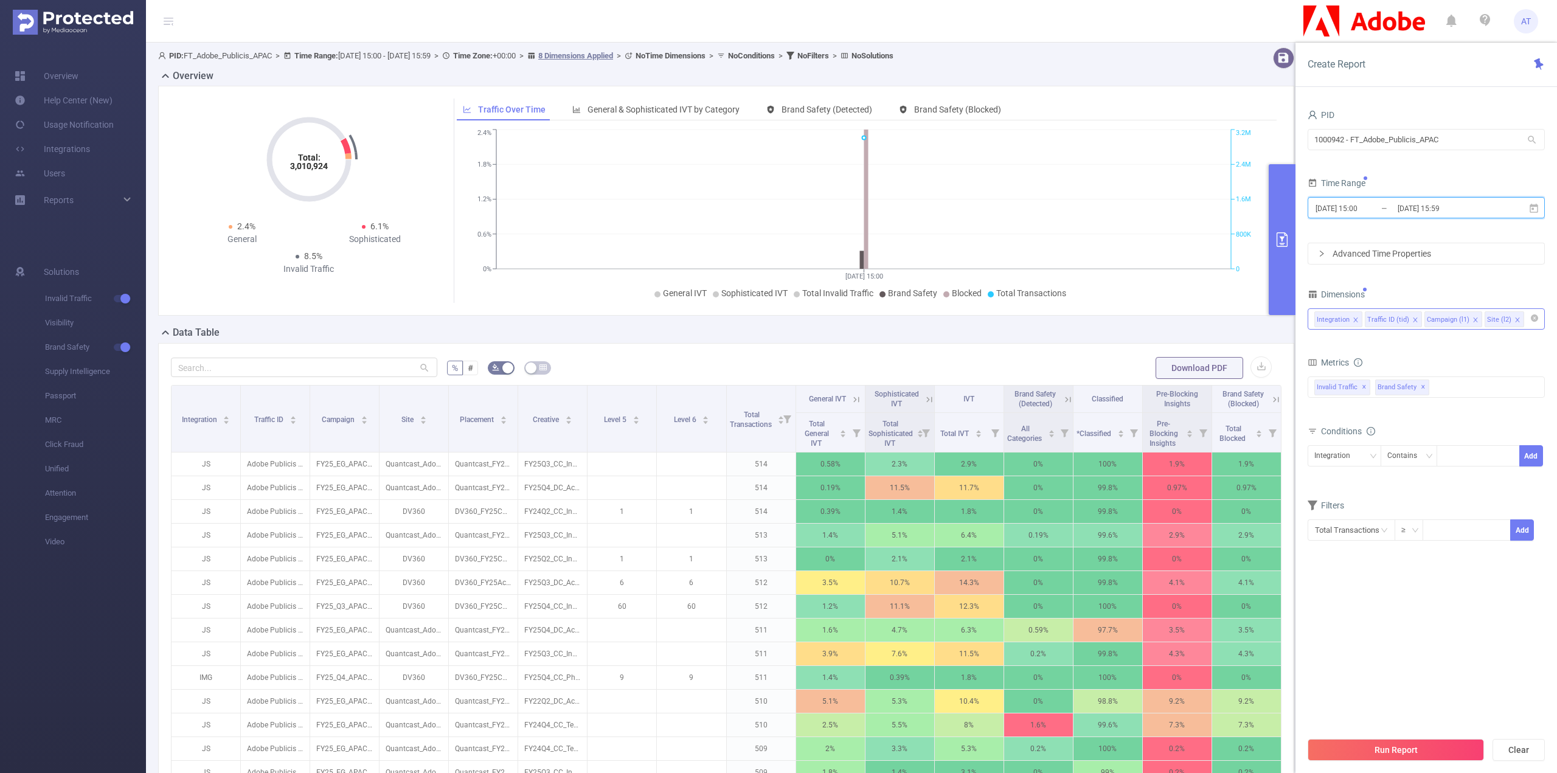
click at [1473, 314] on span at bounding box center [1476, 319] width 6 height 13
click at [1370, 740] on button "Run Report" at bounding box center [1396, 750] width 176 height 22
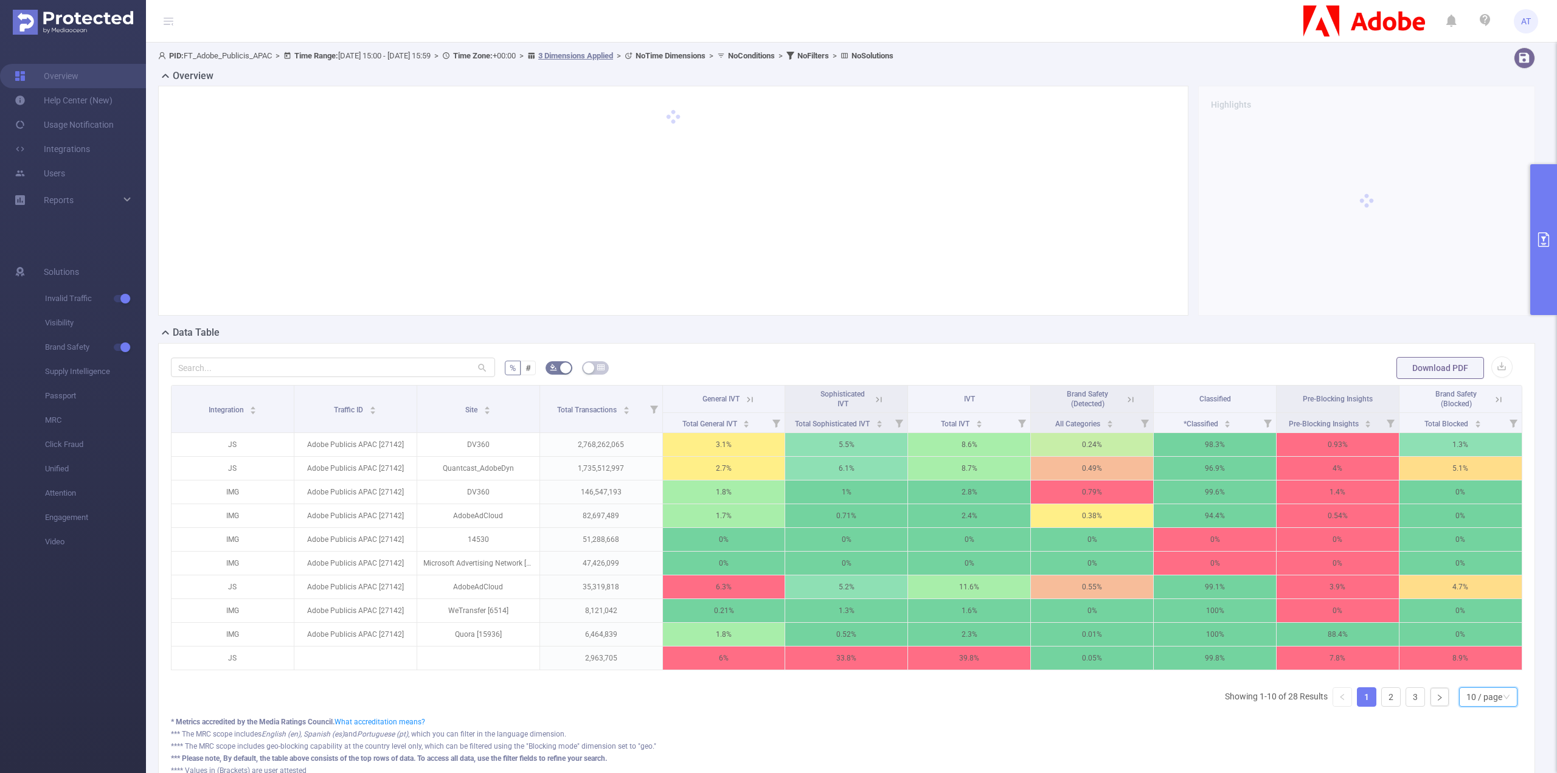
click at [1481, 697] on div "10 / page" at bounding box center [1484, 697] width 36 height 18
click at [1479, 645] on li "30 / page" at bounding box center [1480, 642] width 58 height 19
